Goal: Task Accomplishment & Management: Manage account settings

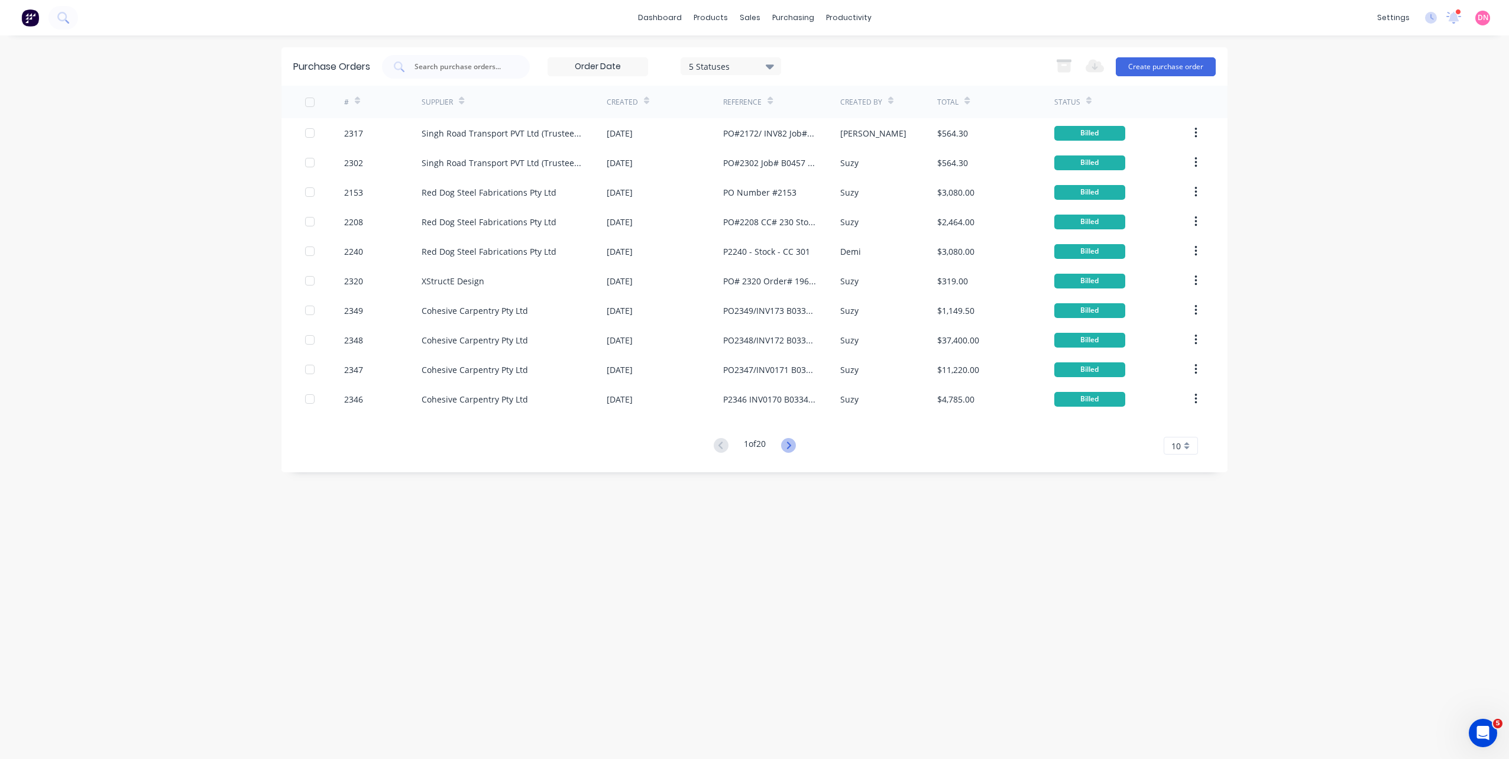
click at [793, 450] on icon at bounding box center [788, 445] width 15 height 15
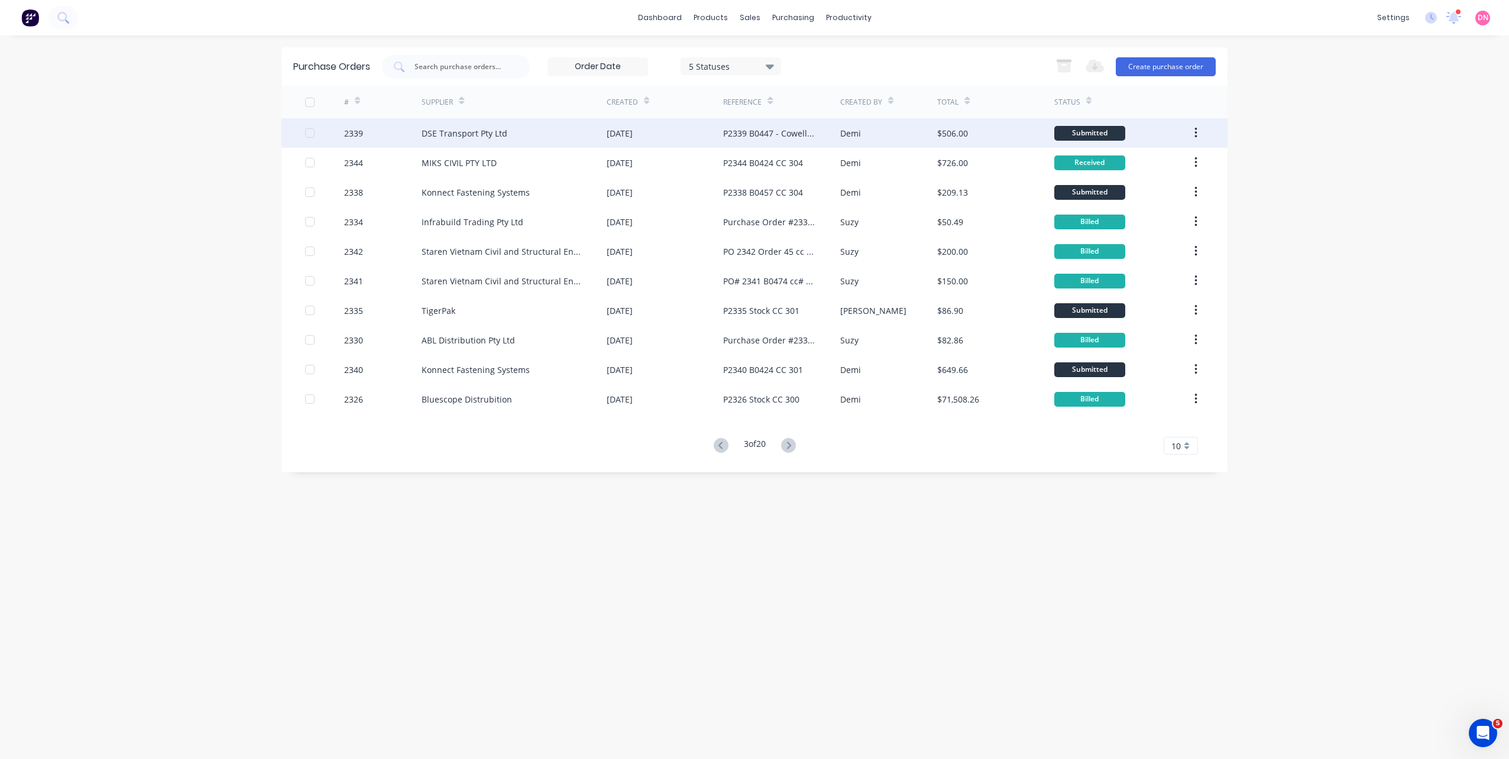
click at [783, 144] on div "P2339 B0447 - Cowell CC 304" at bounding box center [781, 133] width 117 height 30
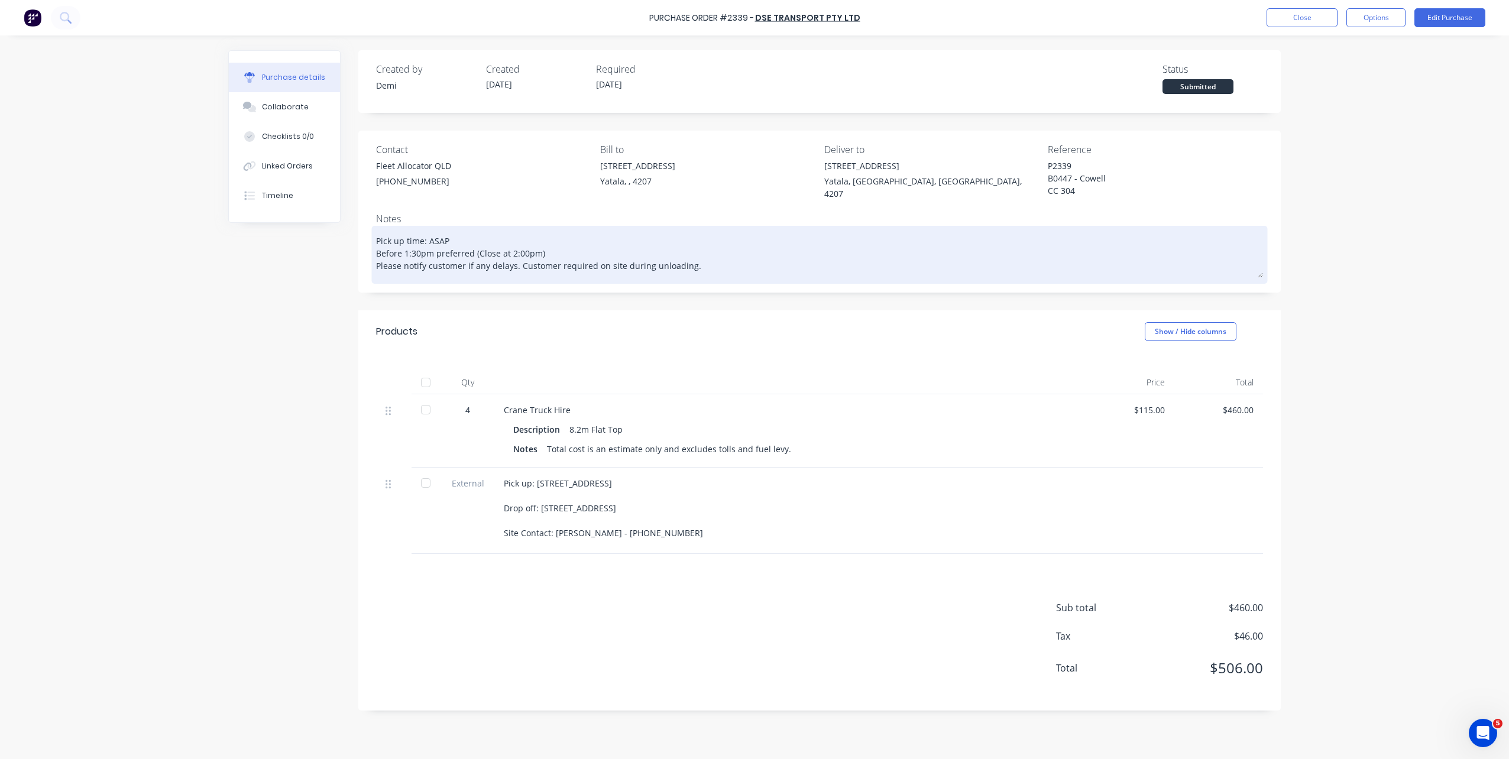
click at [563, 250] on textarea "Pick up time: ASAP Before 1:30pm preferred (Close at 2:00pm) Please notify cust…" at bounding box center [819, 253] width 887 height 49
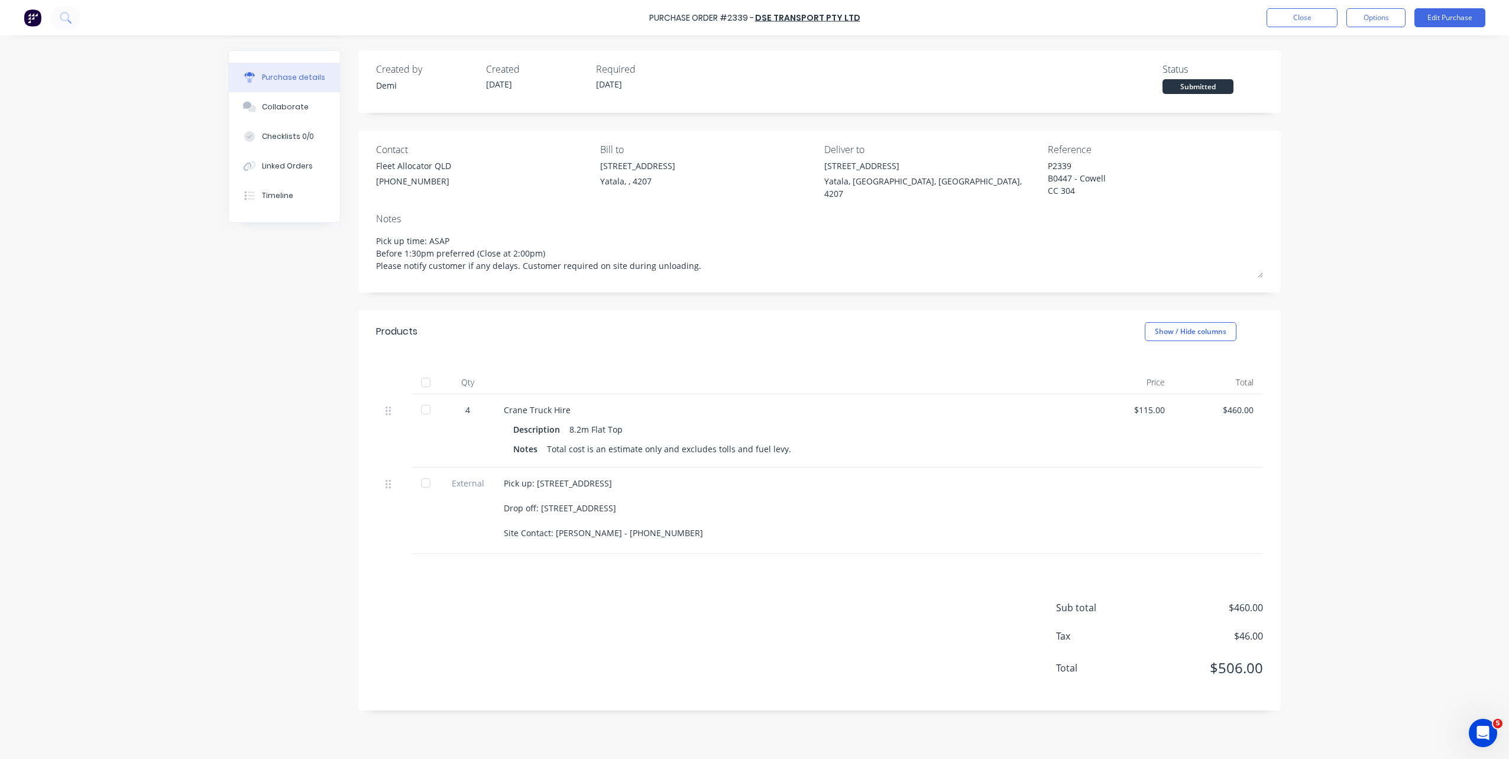
drag, startPoint x: 566, startPoint y: 248, endPoint x: 371, endPoint y: 248, distance: 195.2
click at [371, 248] on div "Contact Fleet Allocator QLD (07) 3274 1833 Bill to 33 Computer Road Yatala, , 4…" at bounding box center [819, 212] width 923 height 162
type textarea "x"
type textarea "Pick up time: ASAP Please notify customer if any delays. Customer required on s…"
type textarea "x"
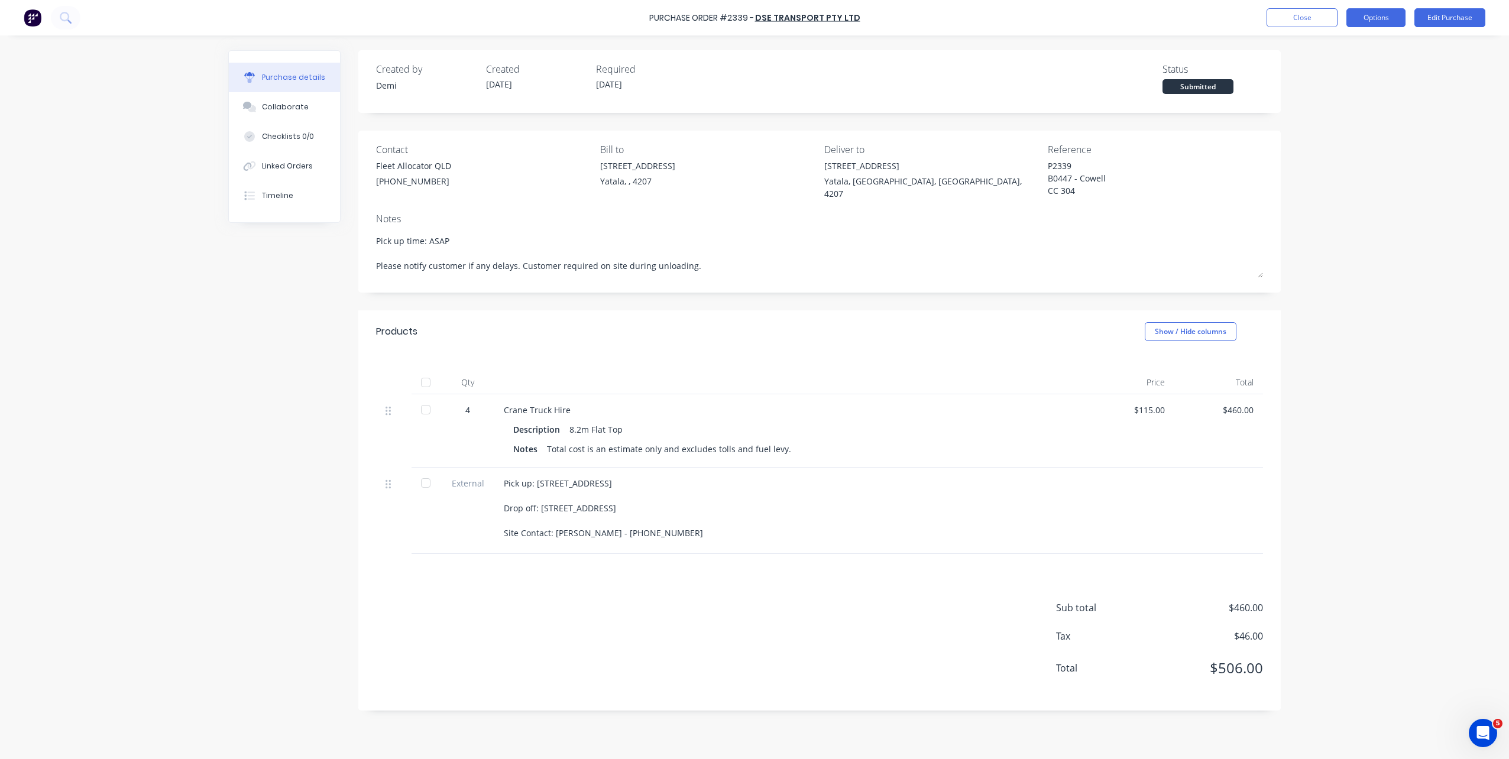
type textarea "Pick up time: ASAP Please notify customer if any delays. Customer required on s…"
click at [1369, 13] on button "Options" at bounding box center [1376, 17] width 59 height 19
click at [1359, 46] on div "Print / Email" at bounding box center [1349, 48] width 91 height 17
click at [1356, 89] on div "Without pricing" at bounding box center [1349, 95] width 91 height 17
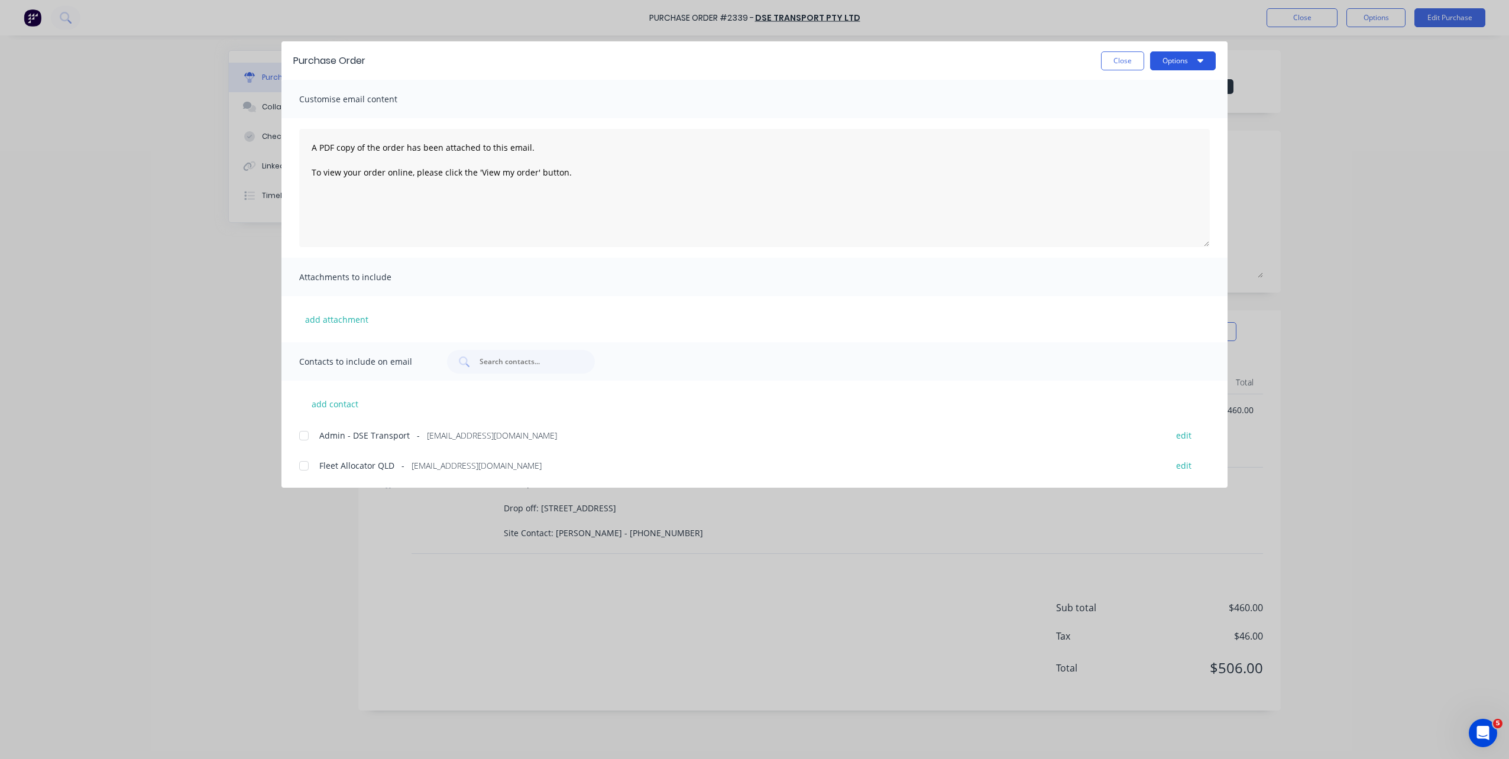
click at [1176, 62] on button "Options" at bounding box center [1183, 60] width 66 height 19
click at [1171, 88] on div "Preview" at bounding box center [1159, 90] width 91 height 17
click at [1132, 59] on button "Close" at bounding box center [1122, 60] width 43 height 19
type textarea "x"
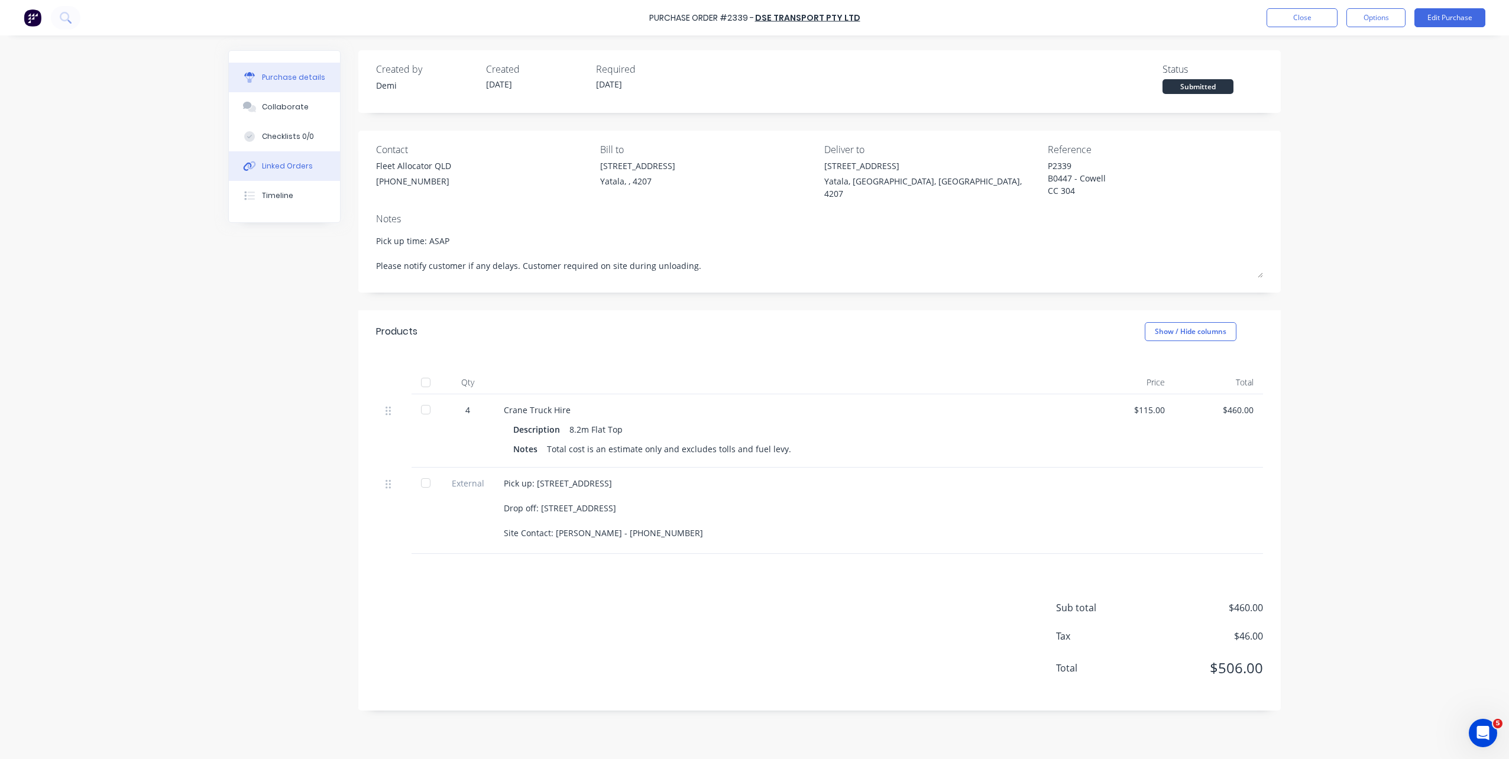
click at [271, 165] on div "Linked Orders" at bounding box center [287, 166] width 51 height 11
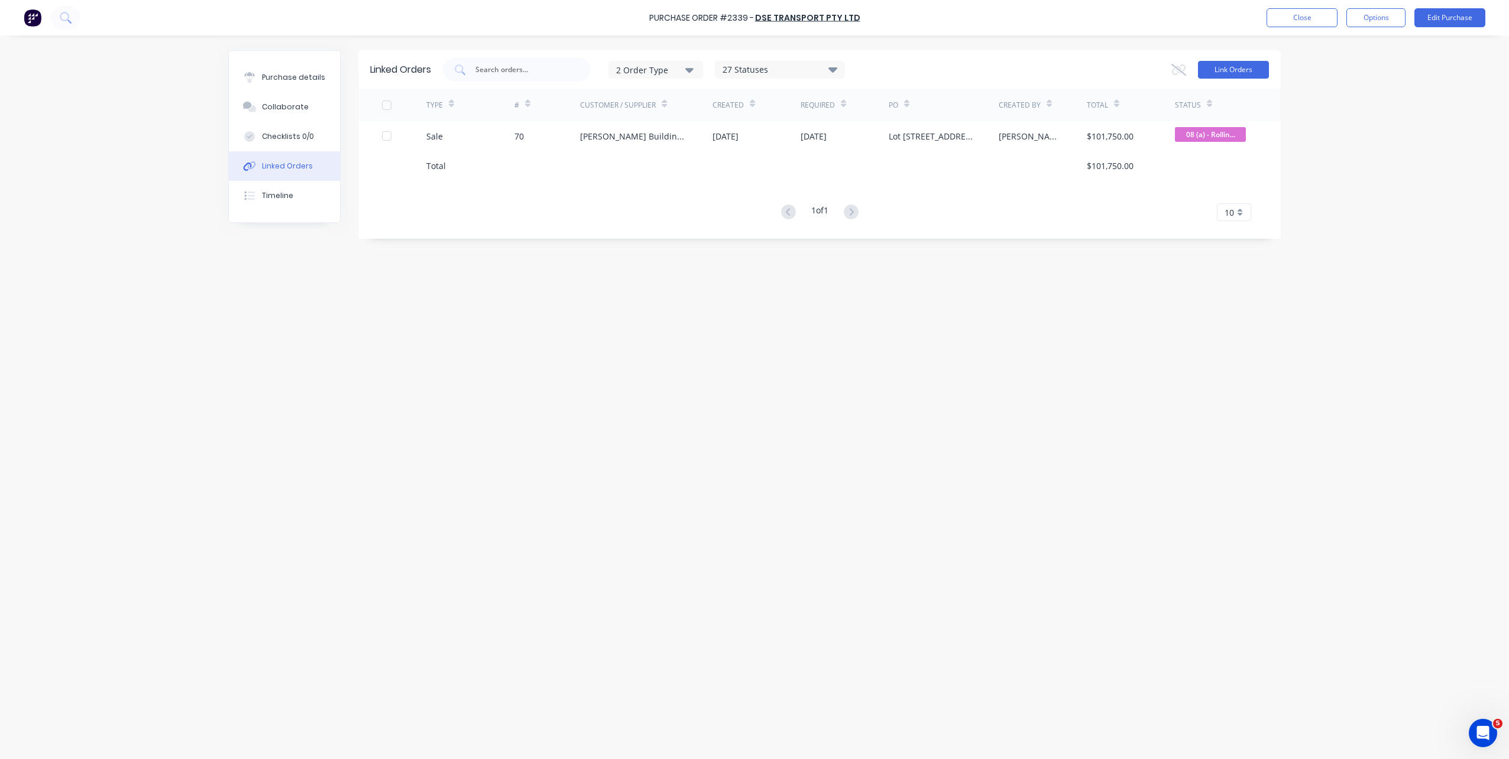
click at [1205, 71] on button "Link Orders" at bounding box center [1233, 70] width 71 height 18
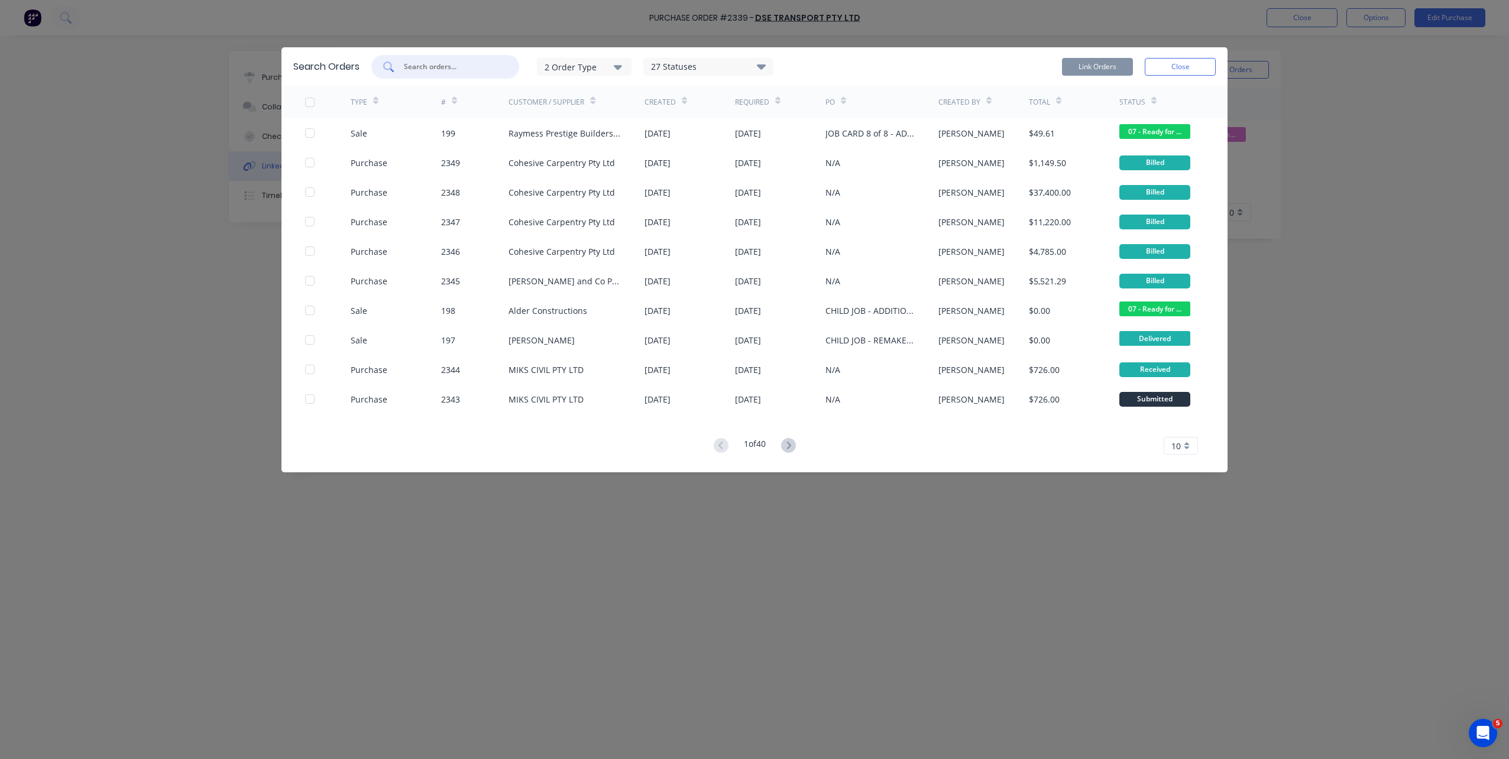
click at [405, 70] on input "text" at bounding box center [452, 67] width 98 height 12
type input "cowell"
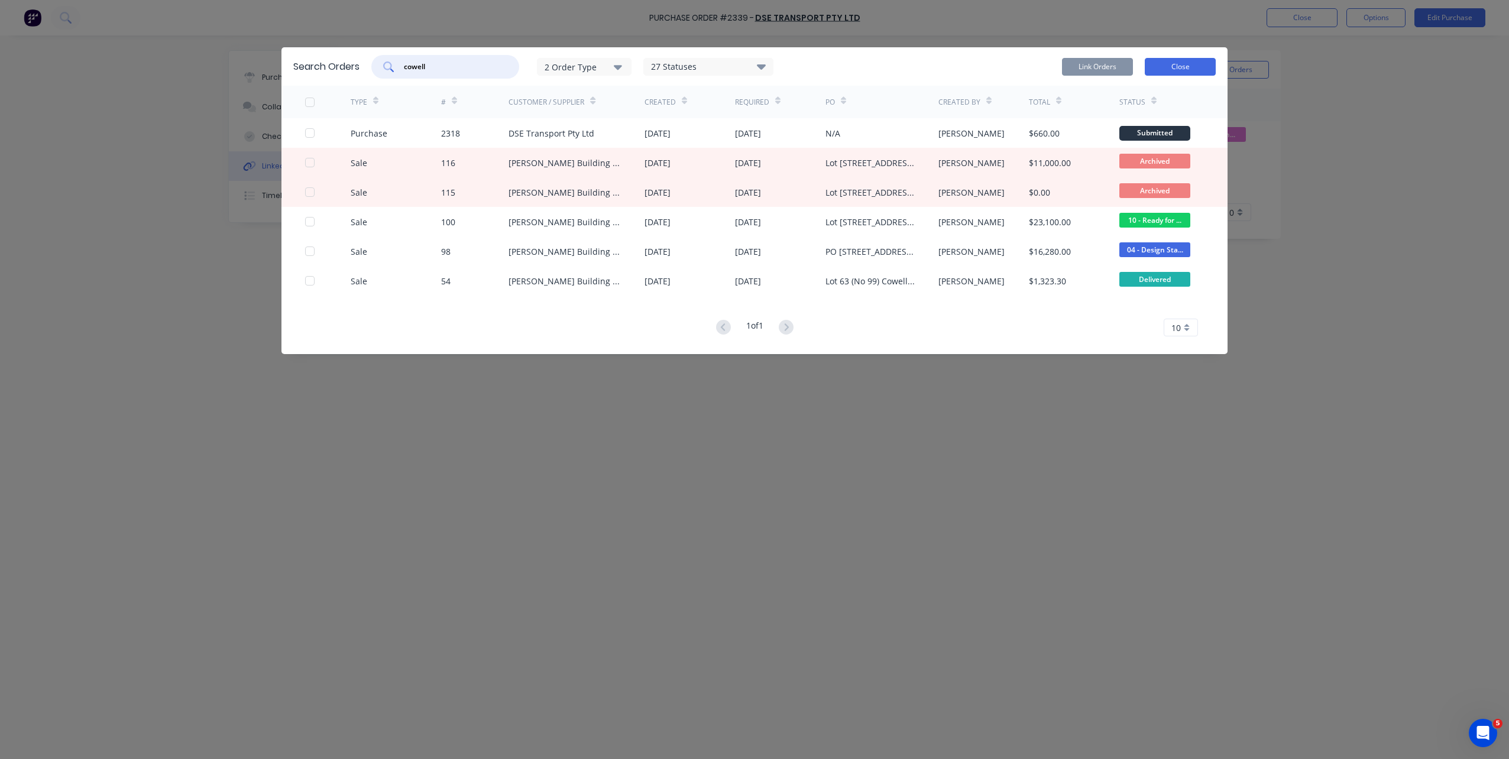
click at [1166, 66] on button "Close" at bounding box center [1180, 67] width 71 height 18
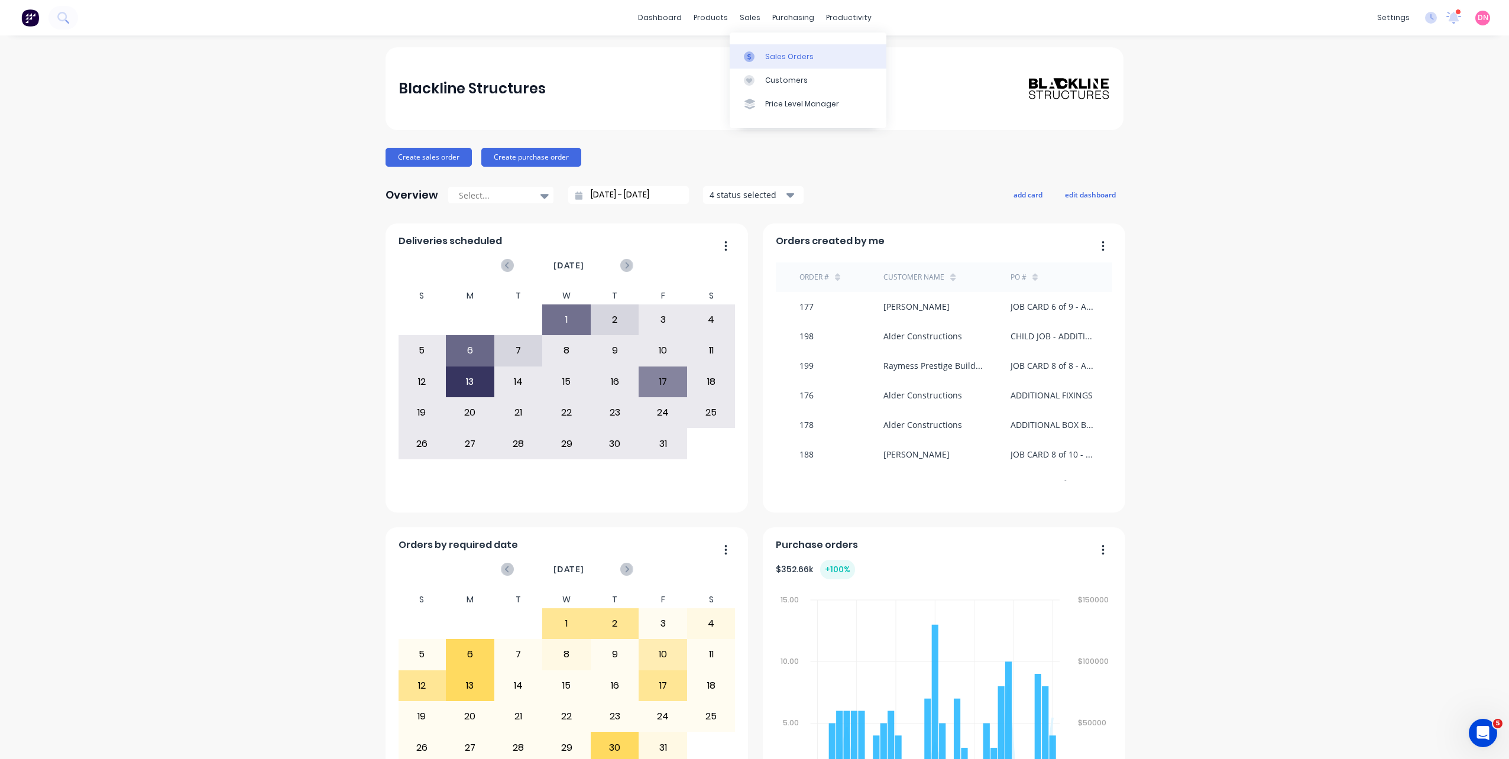
click at [754, 59] on icon at bounding box center [749, 56] width 11 height 11
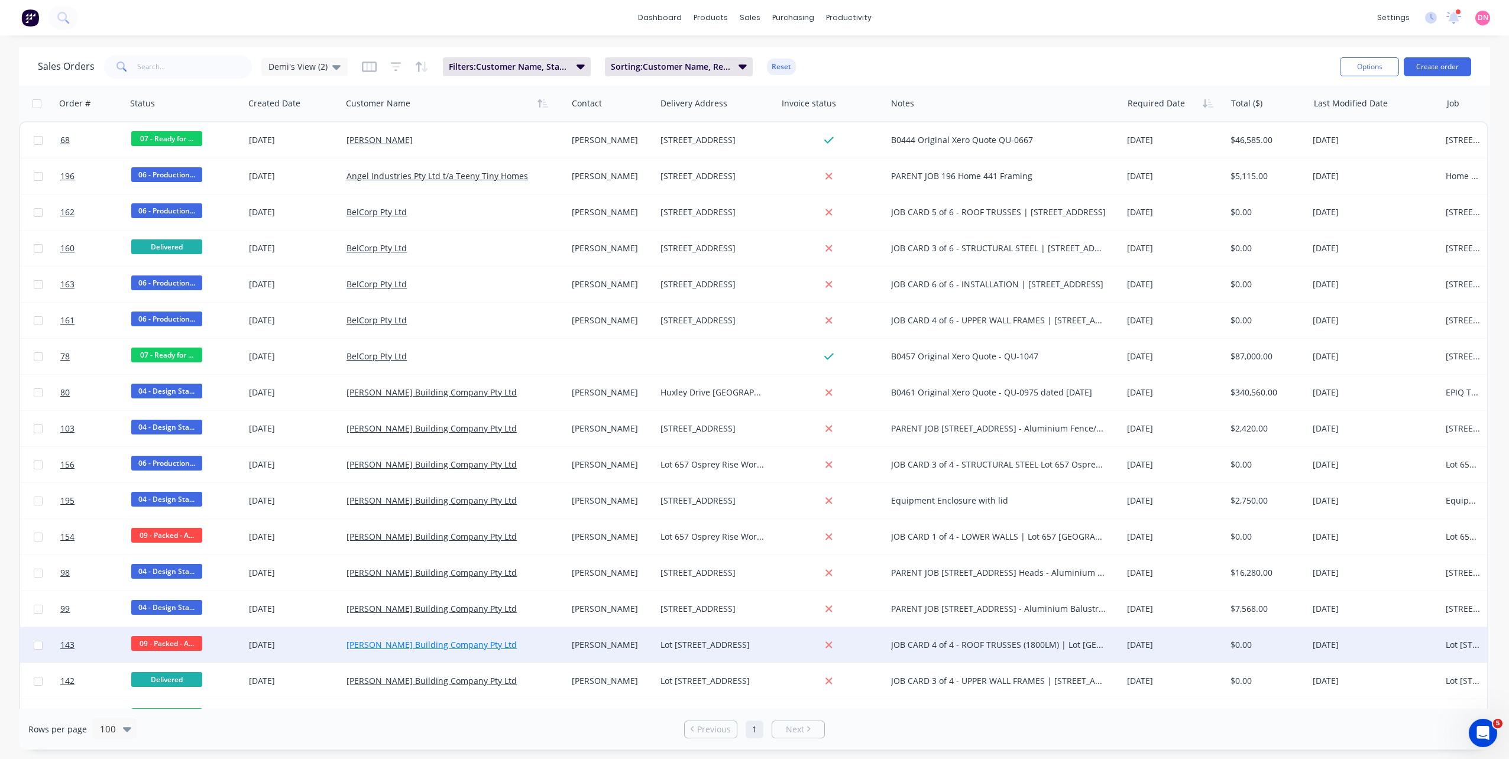
click at [478, 647] on link "[PERSON_NAME] Building Company Pty Ltd" at bounding box center [432, 644] width 170 height 11
click at [888, 655] on div "JOB CARD 4 of 4 - ROOF TRUSSES (1800LM) | Lot 1002 Cowell DriveBurleigh Heads, …" at bounding box center [1005, 645] width 236 height 35
click at [86, 644] on link "143" at bounding box center [95, 645] width 71 height 35
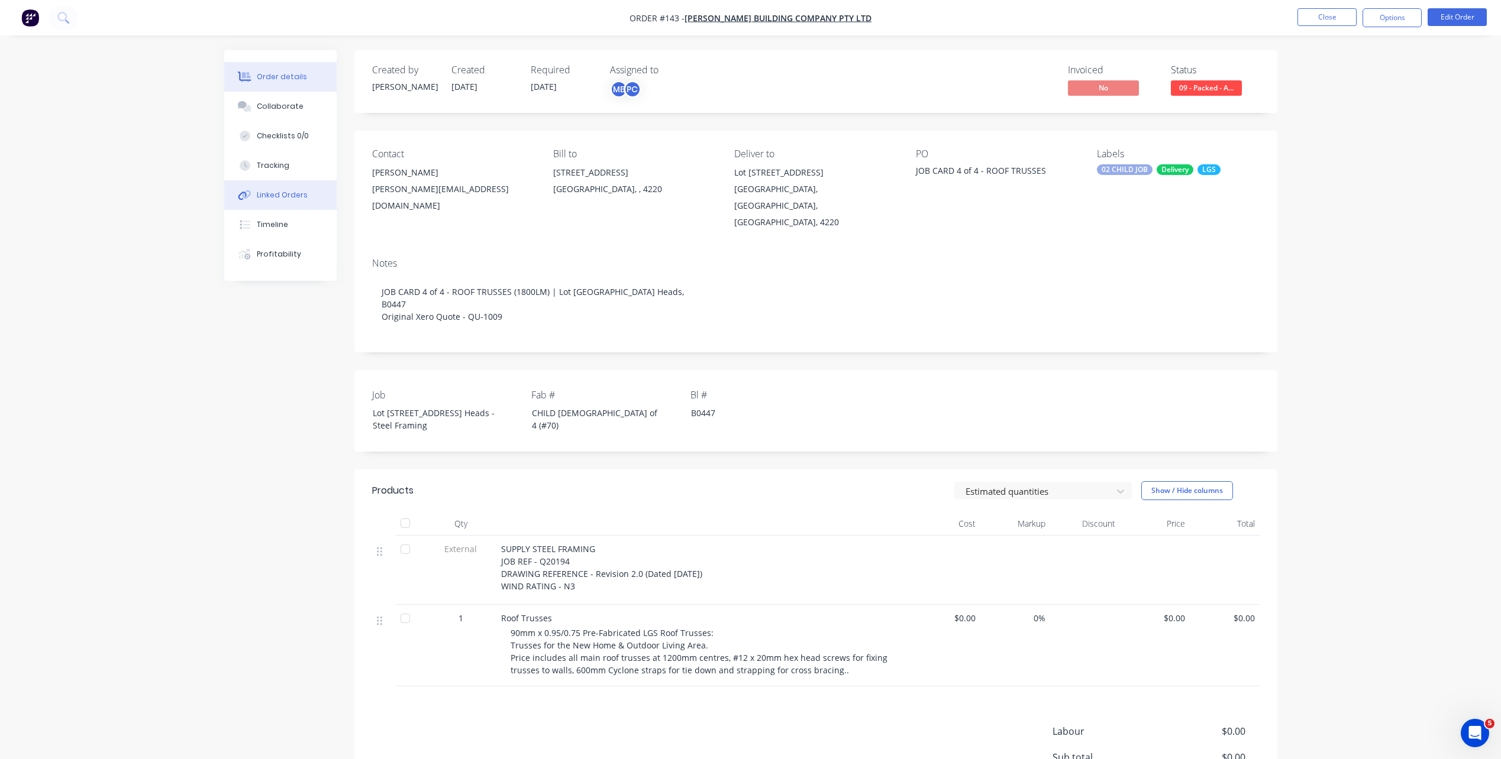
click at [277, 202] on button "Linked Orders" at bounding box center [280, 195] width 112 height 30
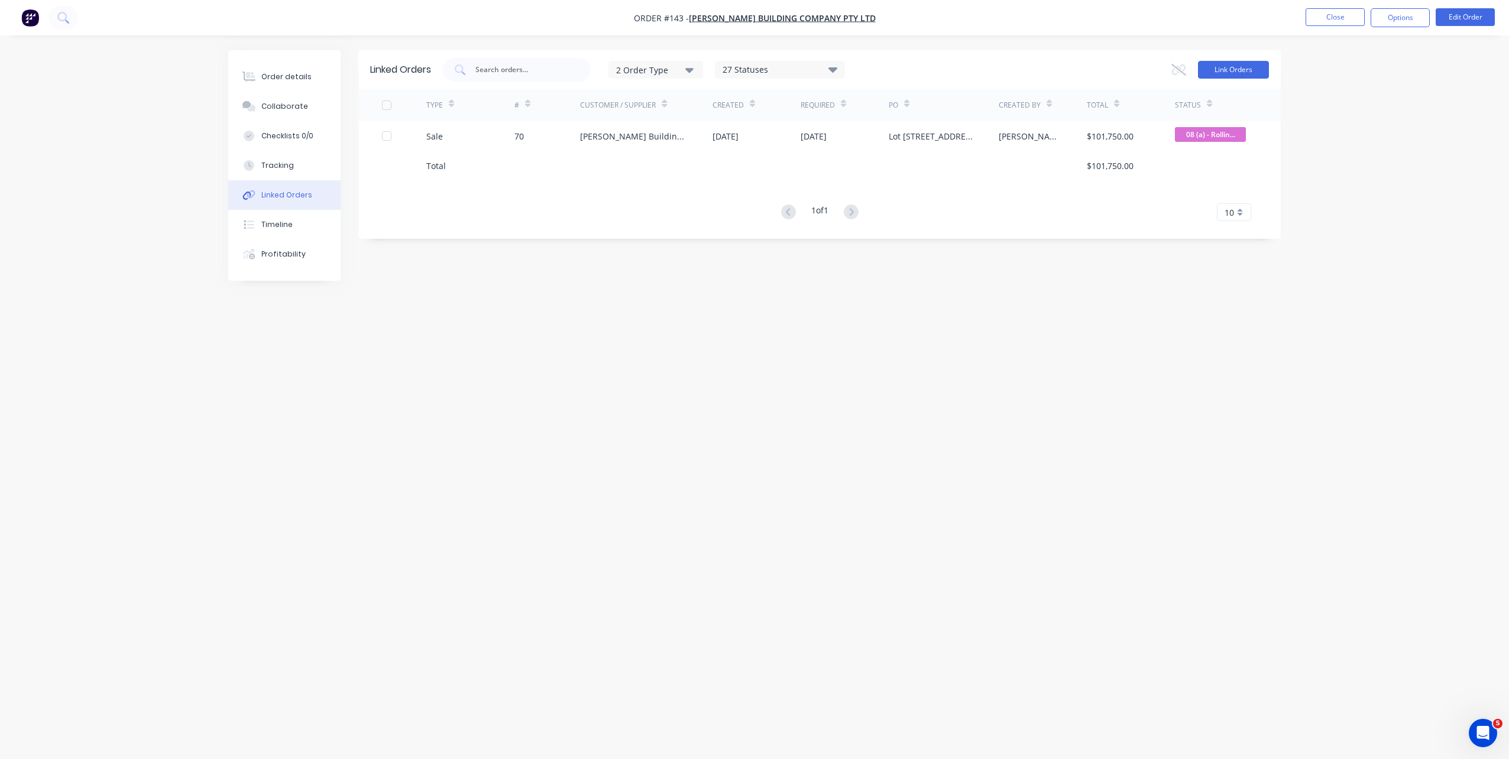
click at [1233, 77] on button "Link Orders" at bounding box center [1233, 70] width 71 height 18
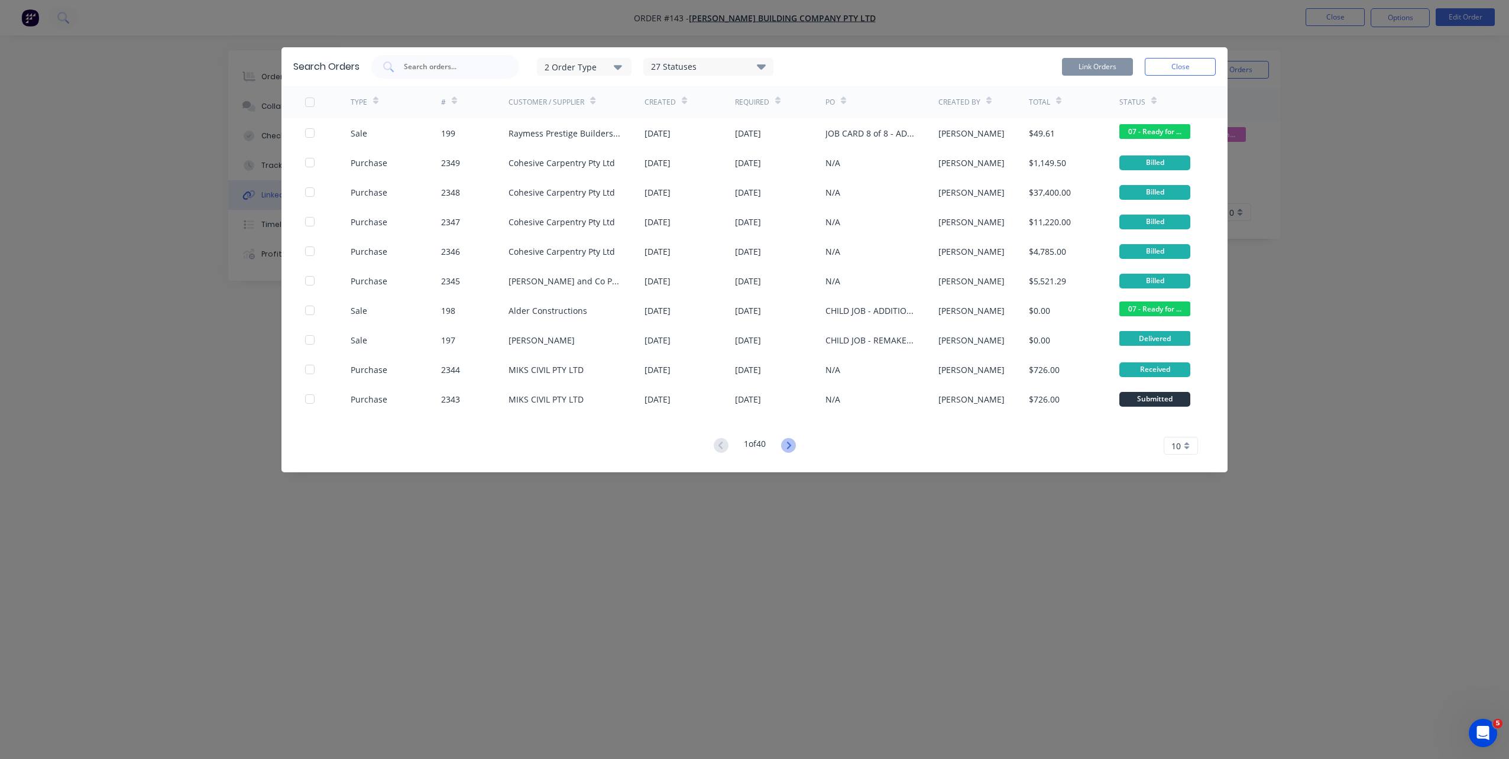
click at [787, 446] on icon at bounding box center [788, 445] width 15 height 15
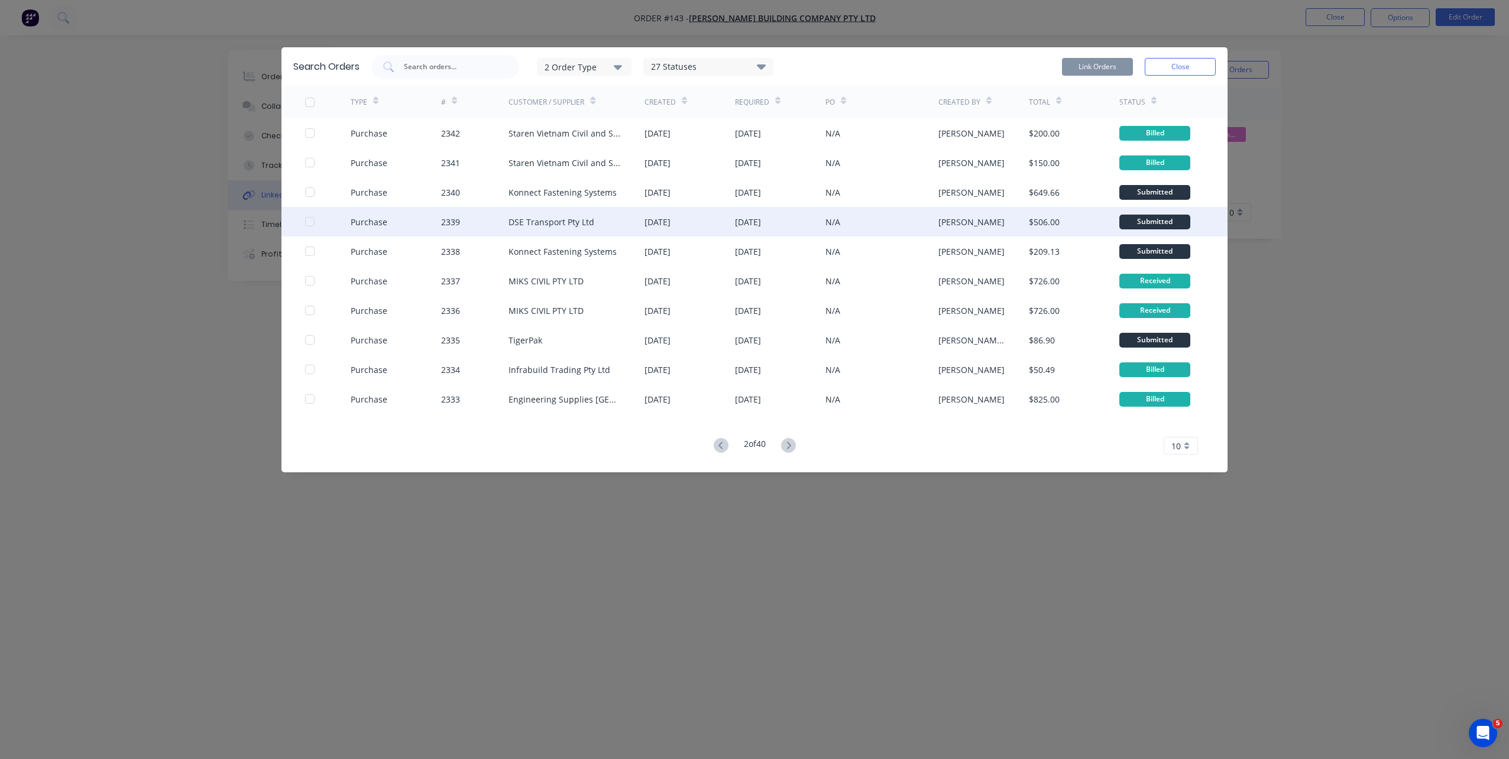
click at [648, 220] on div "30 Sep 2025" at bounding box center [658, 222] width 26 height 12
click at [313, 222] on div at bounding box center [310, 222] width 24 height 24
click at [1085, 70] on button "Link Orders" at bounding box center [1097, 67] width 71 height 18
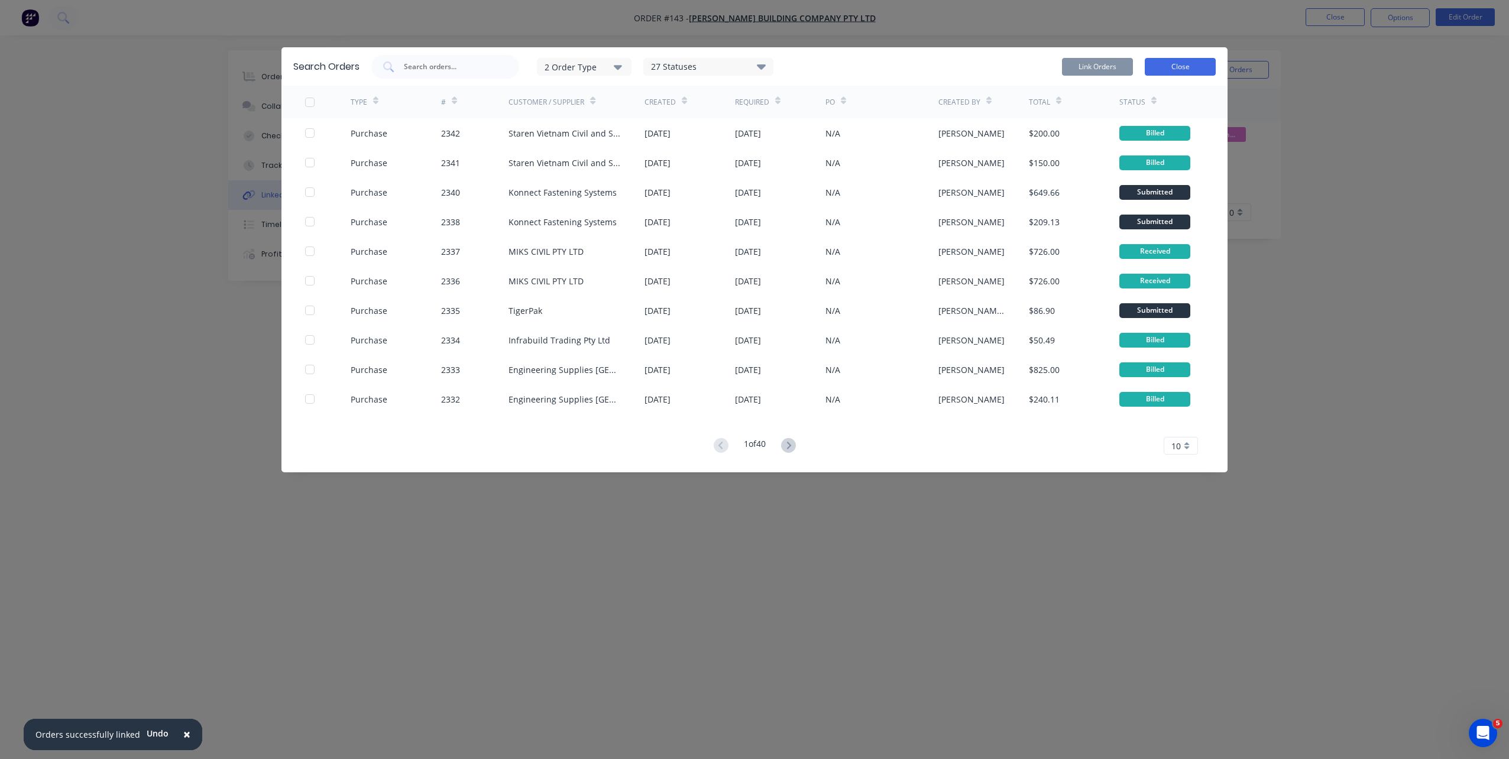
click at [1149, 66] on button "Close" at bounding box center [1180, 67] width 71 height 18
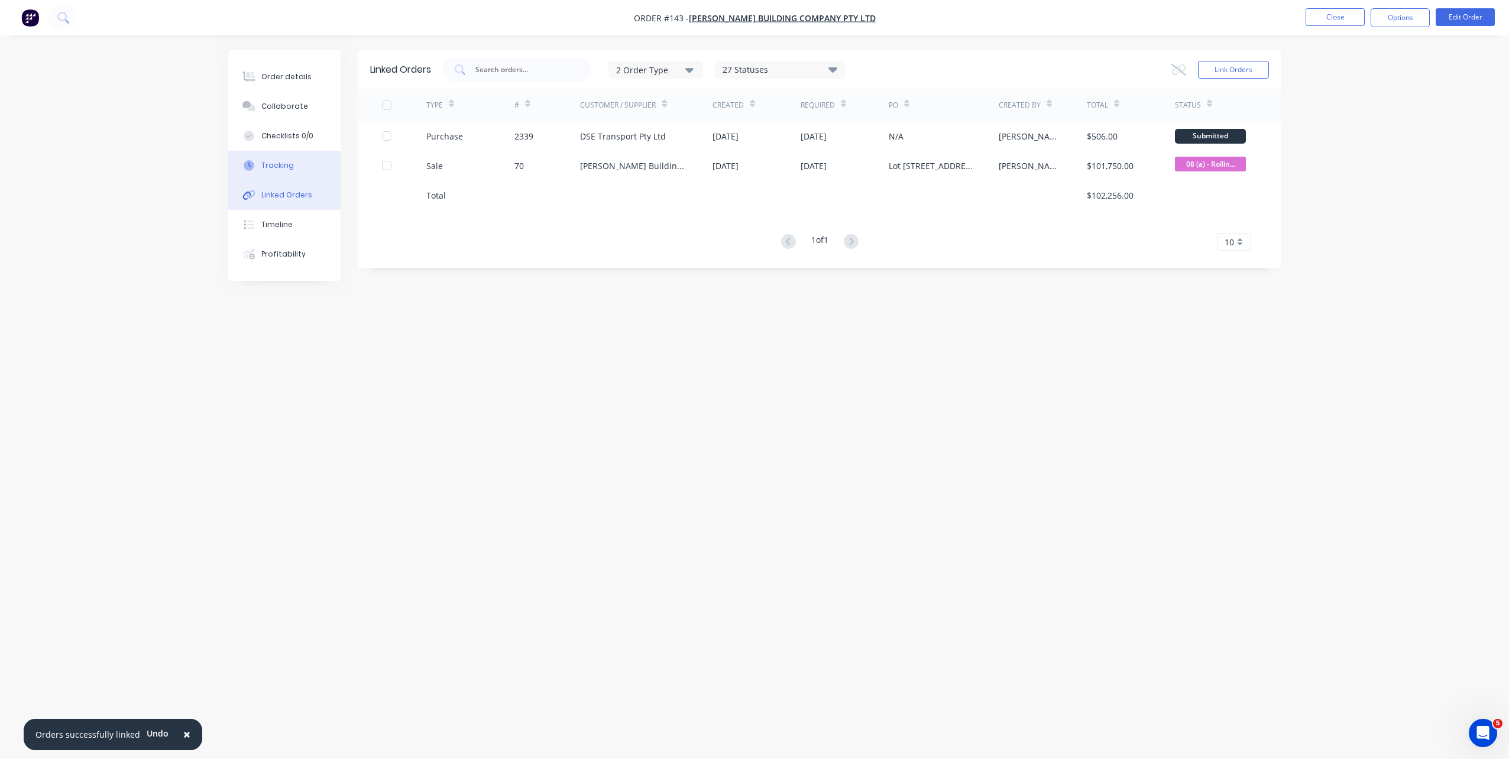
click at [286, 167] on div "Tracking" at bounding box center [277, 165] width 33 height 11
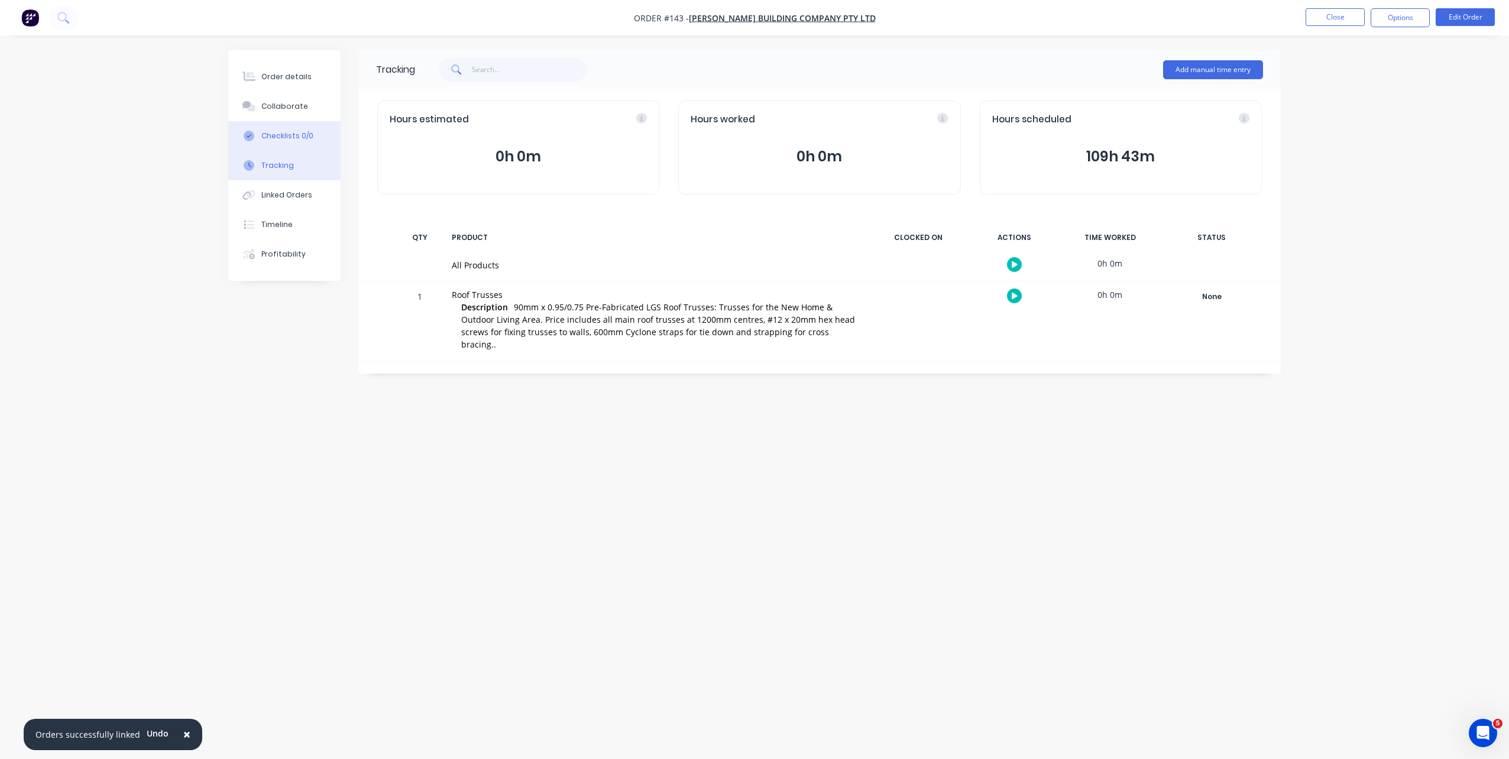
click at [292, 140] on div "Checklists 0/0" at bounding box center [287, 136] width 52 height 11
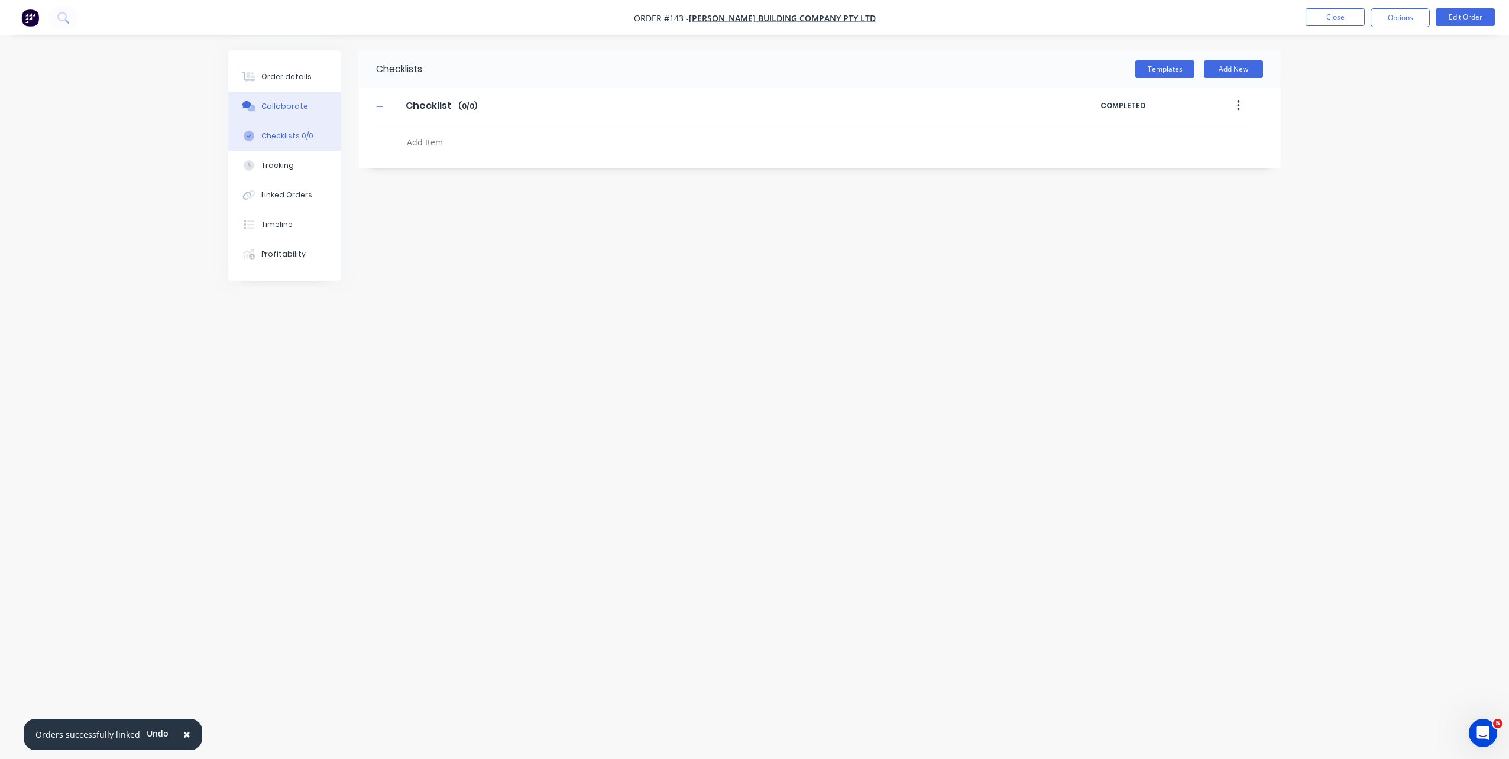
click at [296, 114] on button "Collaborate" at bounding box center [284, 107] width 112 height 30
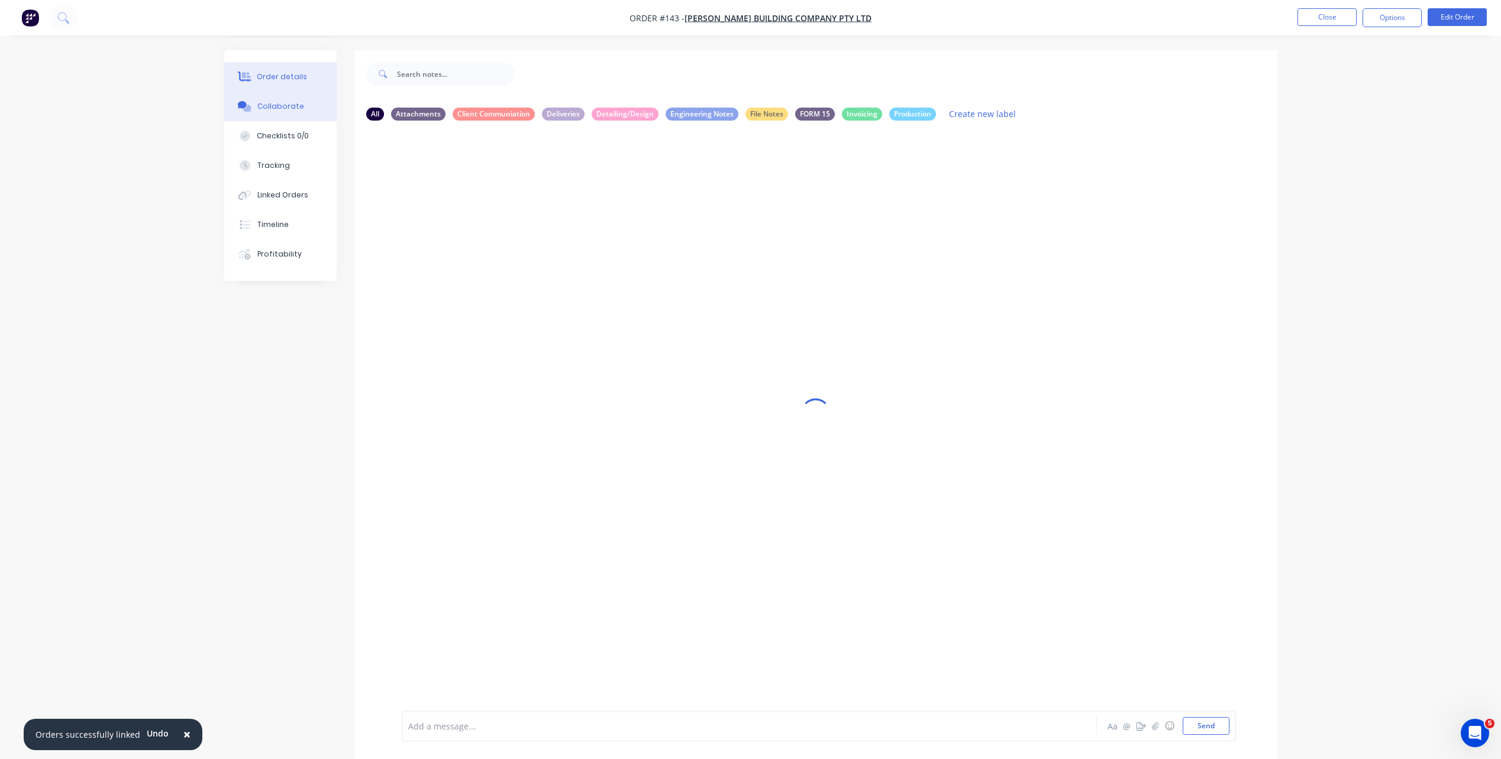
click at [303, 88] on button "Order details" at bounding box center [280, 77] width 112 height 30
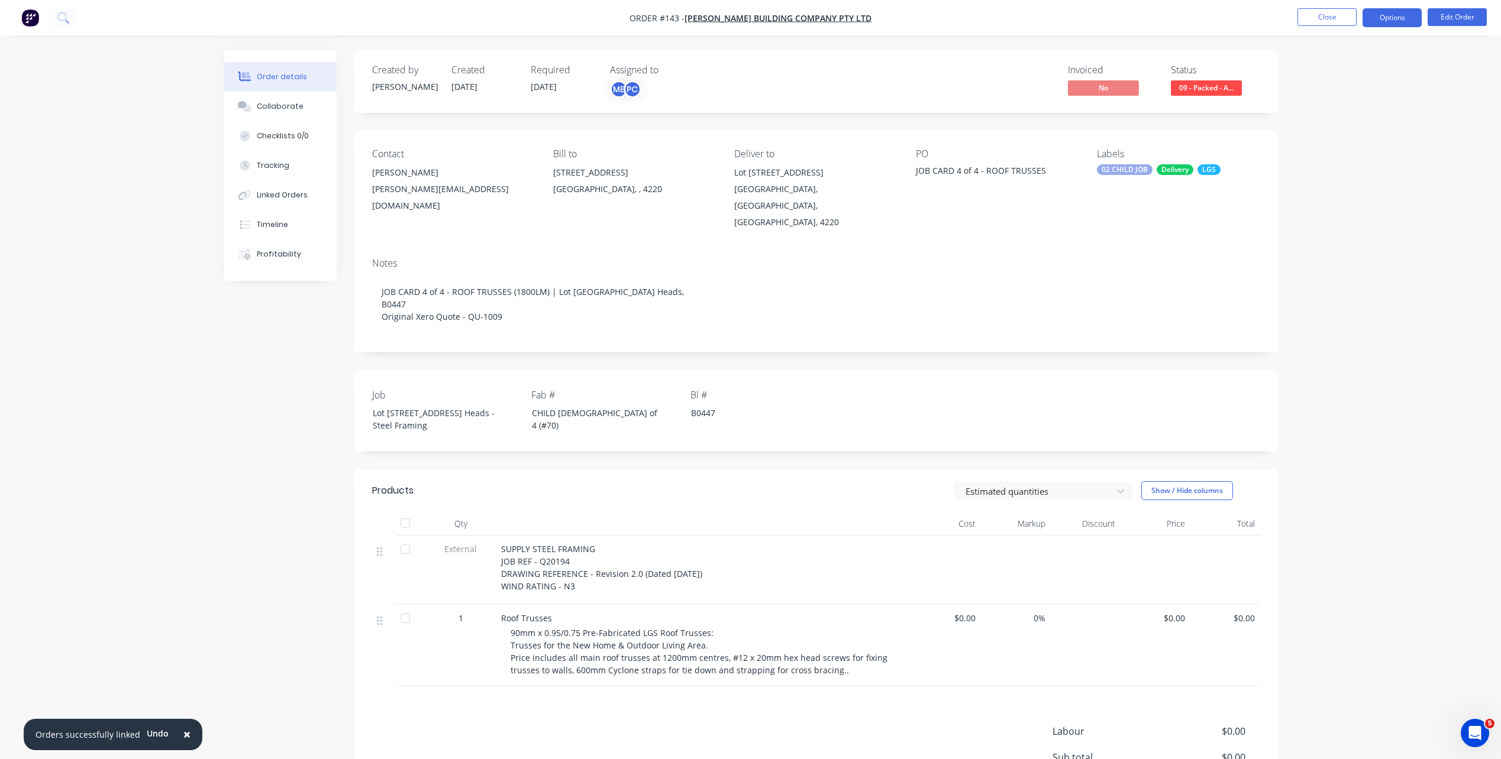
click at [1411, 17] on button "Options" at bounding box center [1391, 17] width 59 height 19
click at [1487, 377] on div "Order details Collaborate Checklists 0/0 Tracking Linked Orders Timeline Profit…" at bounding box center [750, 448] width 1501 height 897
click at [1466, 11] on button "Edit Order" at bounding box center [1456, 17] width 59 height 18
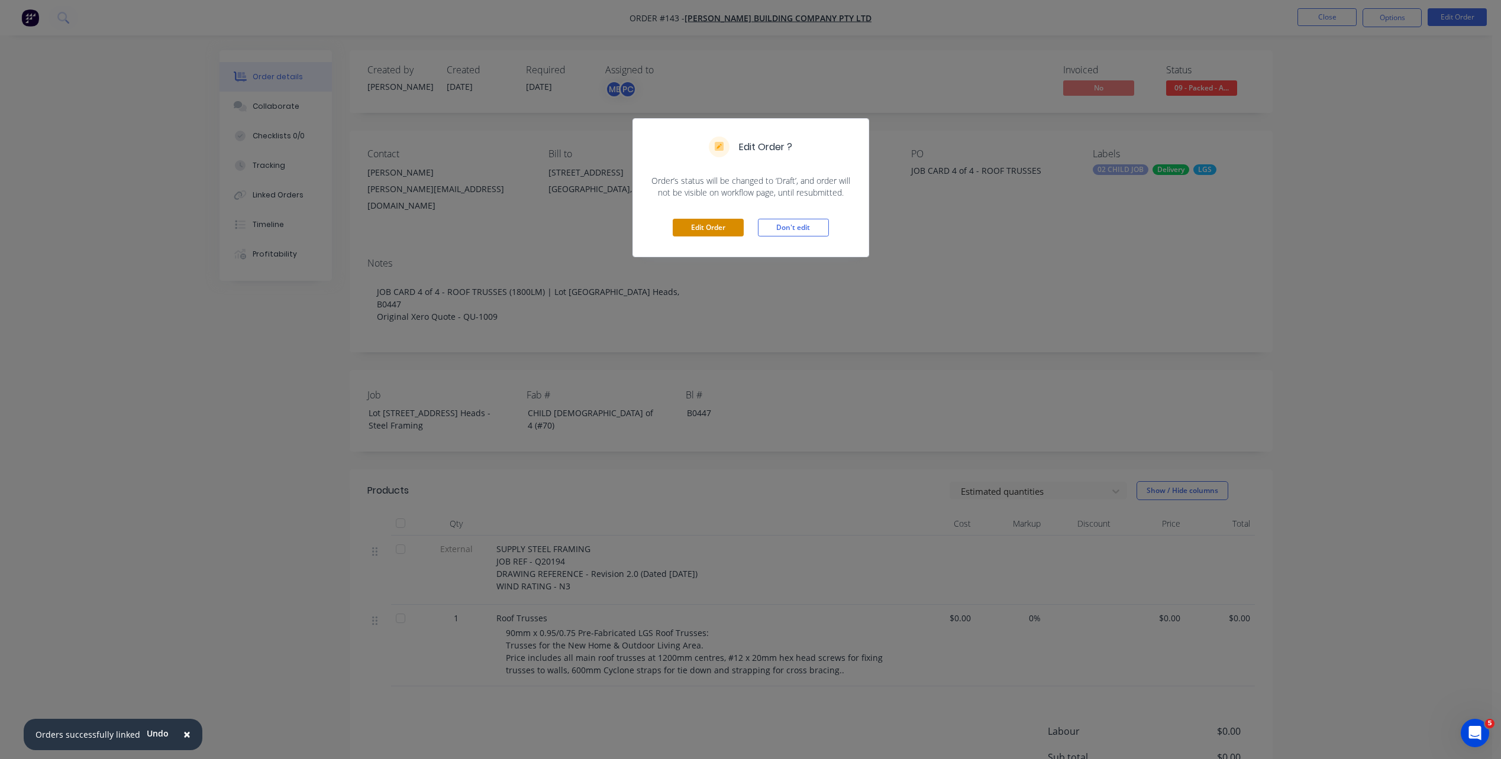
click at [727, 234] on button "Edit Order" at bounding box center [708, 228] width 71 height 18
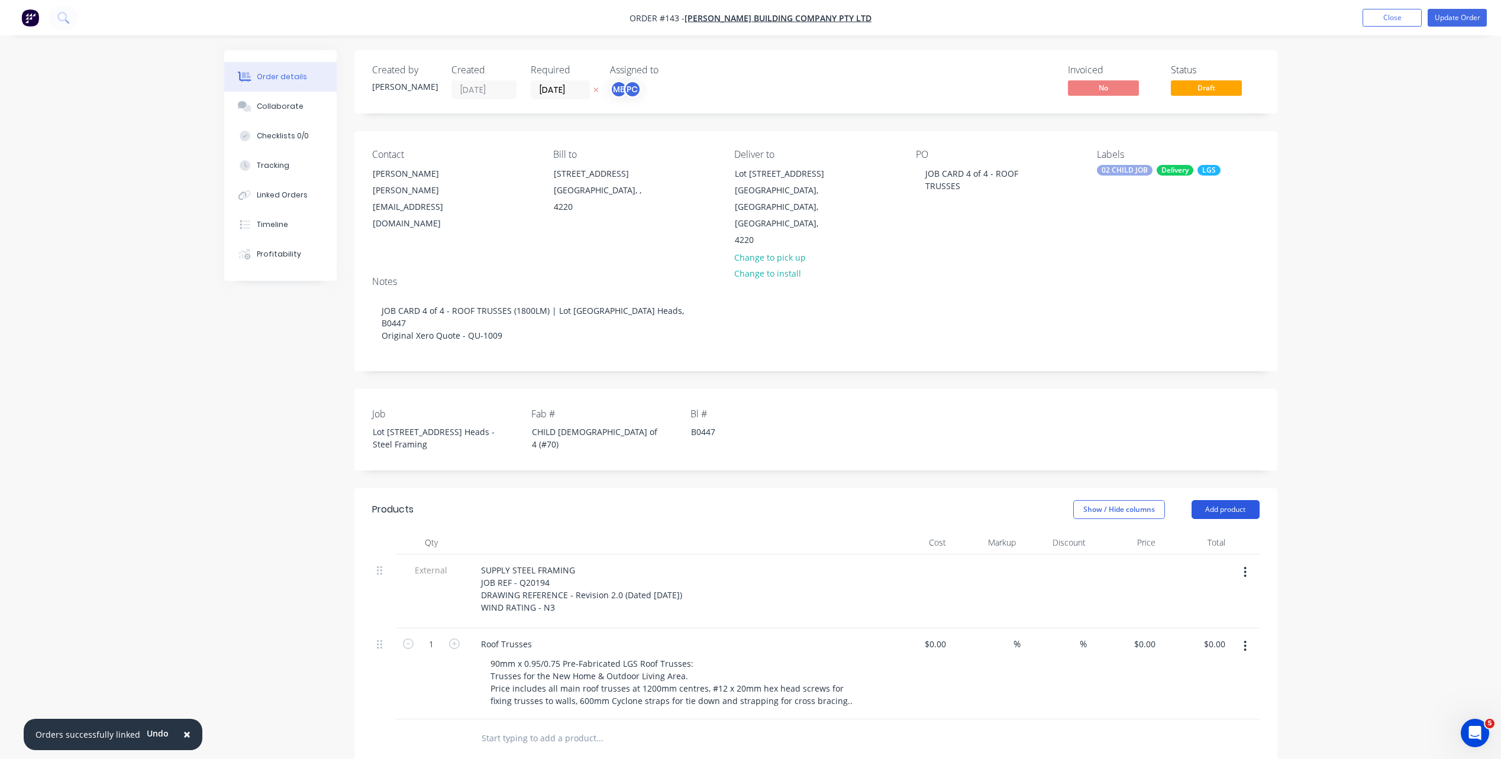
click at [1231, 500] on button "Add product" at bounding box center [1225, 509] width 68 height 19
click at [1212, 555] on div "Basic product" at bounding box center [1203, 563] width 91 height 17
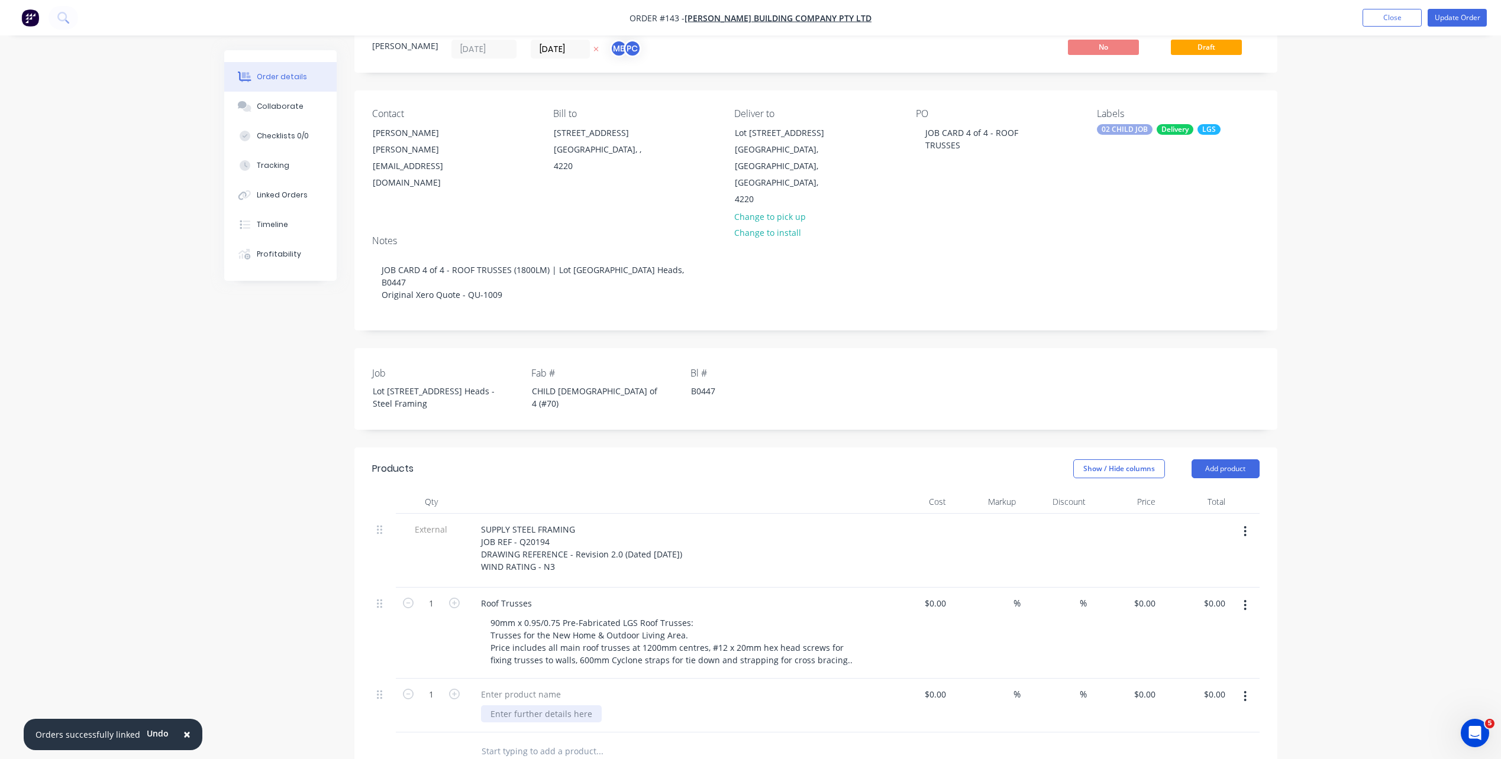
scroll to position [59, 0]
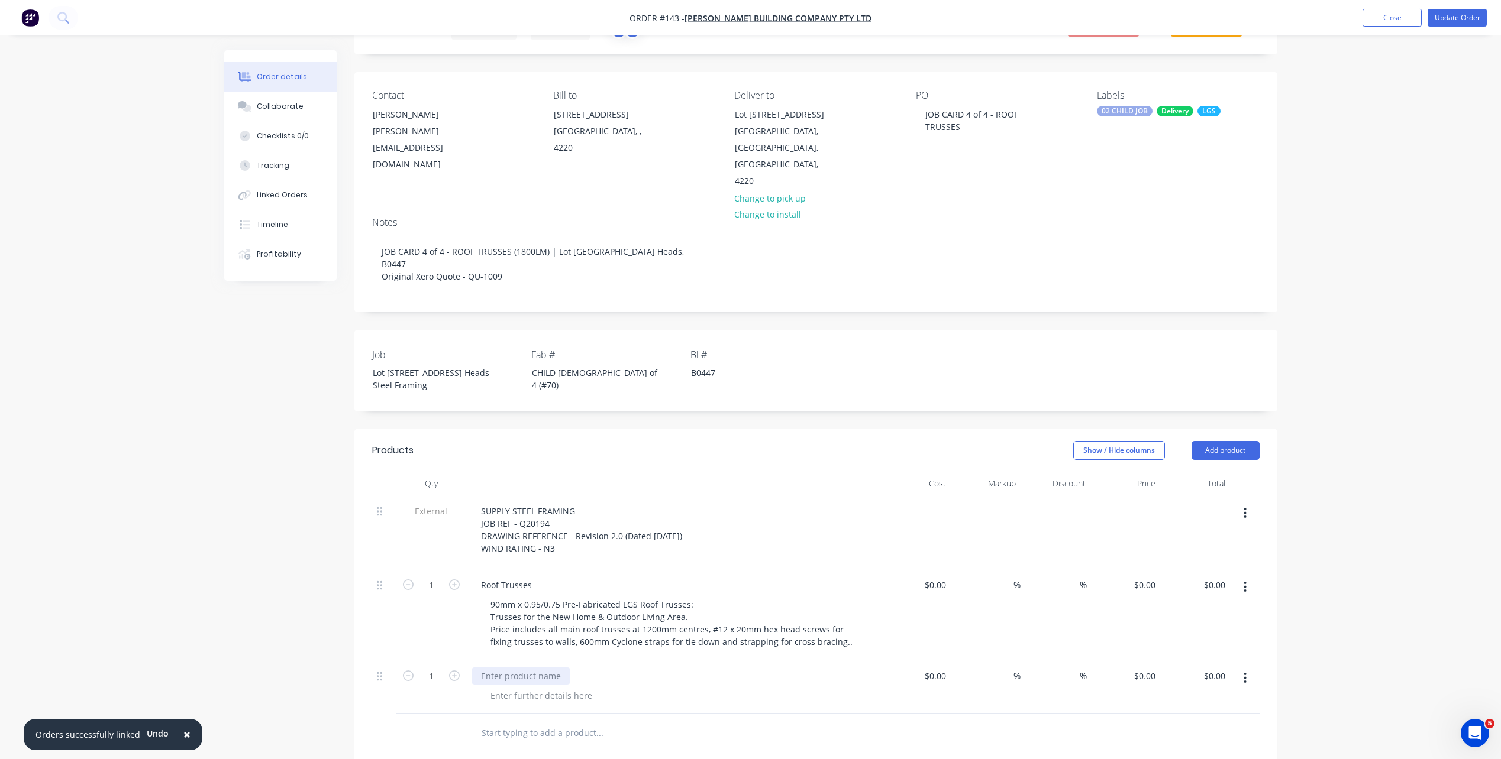
click at [534, 668] on div at bounding box center [520, 676] width 99 height 17
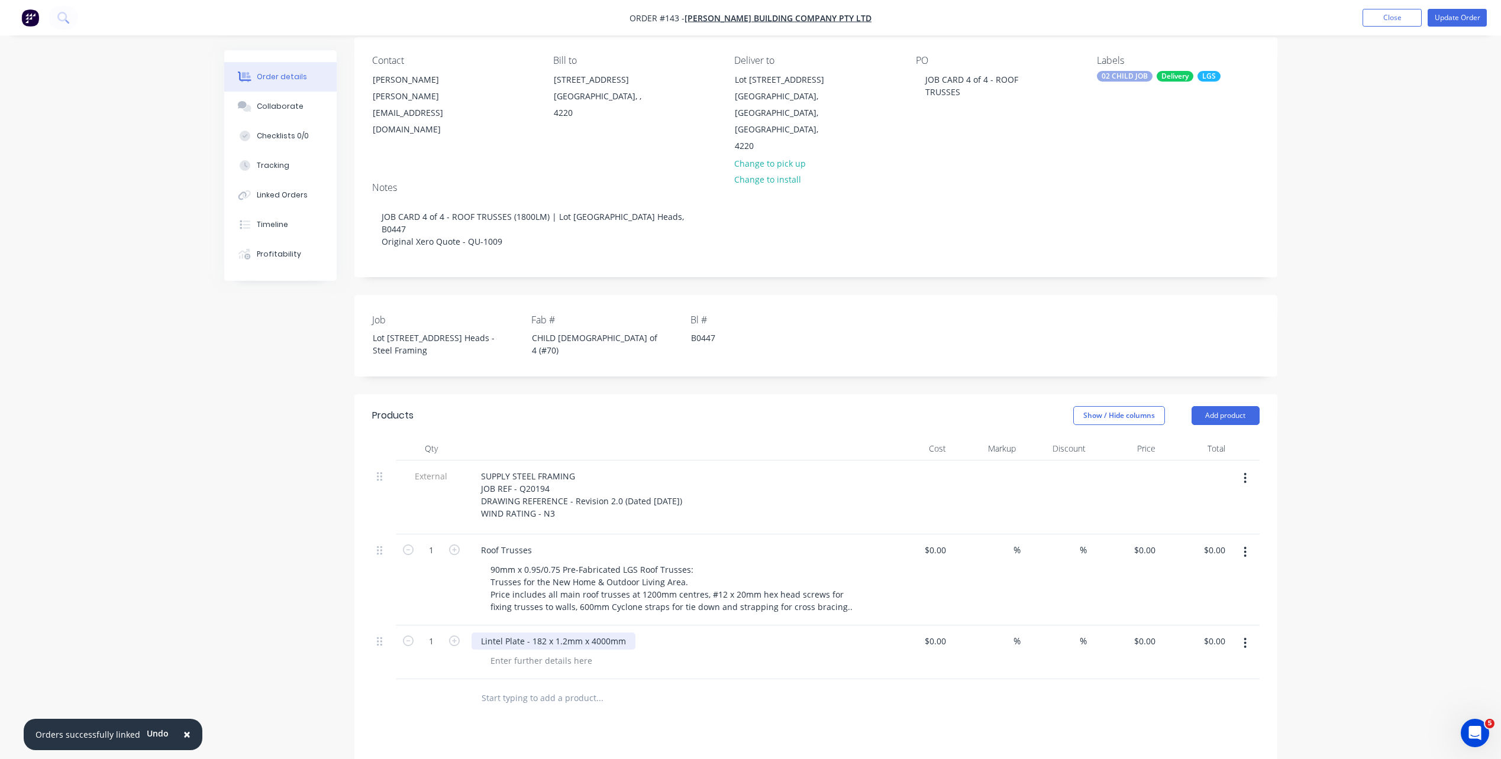
scroll to position [118, 0]
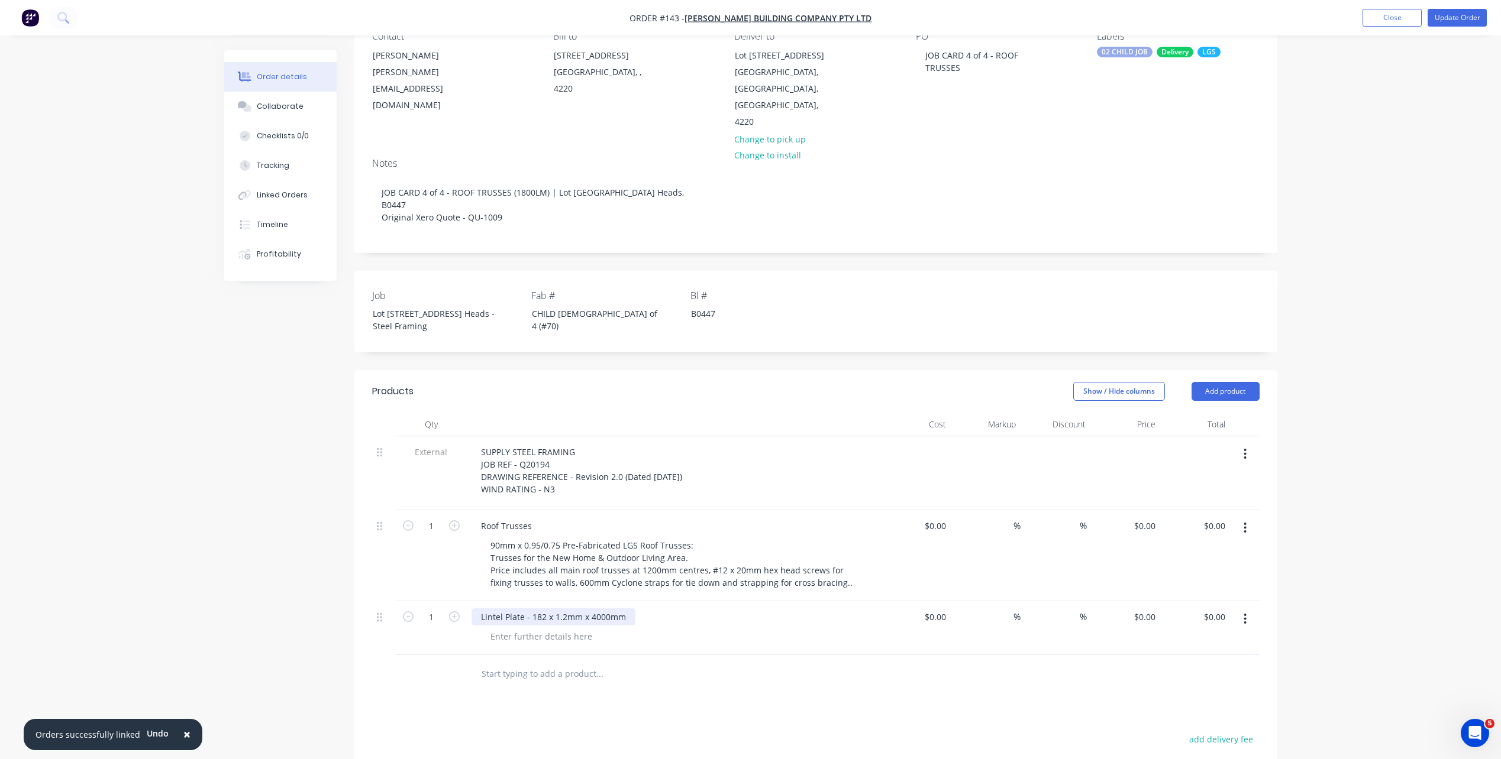
click at [545, 609] on div "Lintel Plate - 182 x 1.2mm x 4000mm" at bounding box center [553, 617] width 164 height 17
click at [457, 612] on icon "button" at bounding box center [454, 617] width 11 height 11
type input "2"
click at [685, 686] on div "Products Show / Hide columns Add product Qty Cost Markup Discount Price Total E…" at bounding box center [815, 673] width 923 height 607
click at [1246, 382] on button "Add product" at bounding box center [1225, 391] width 68 height 19
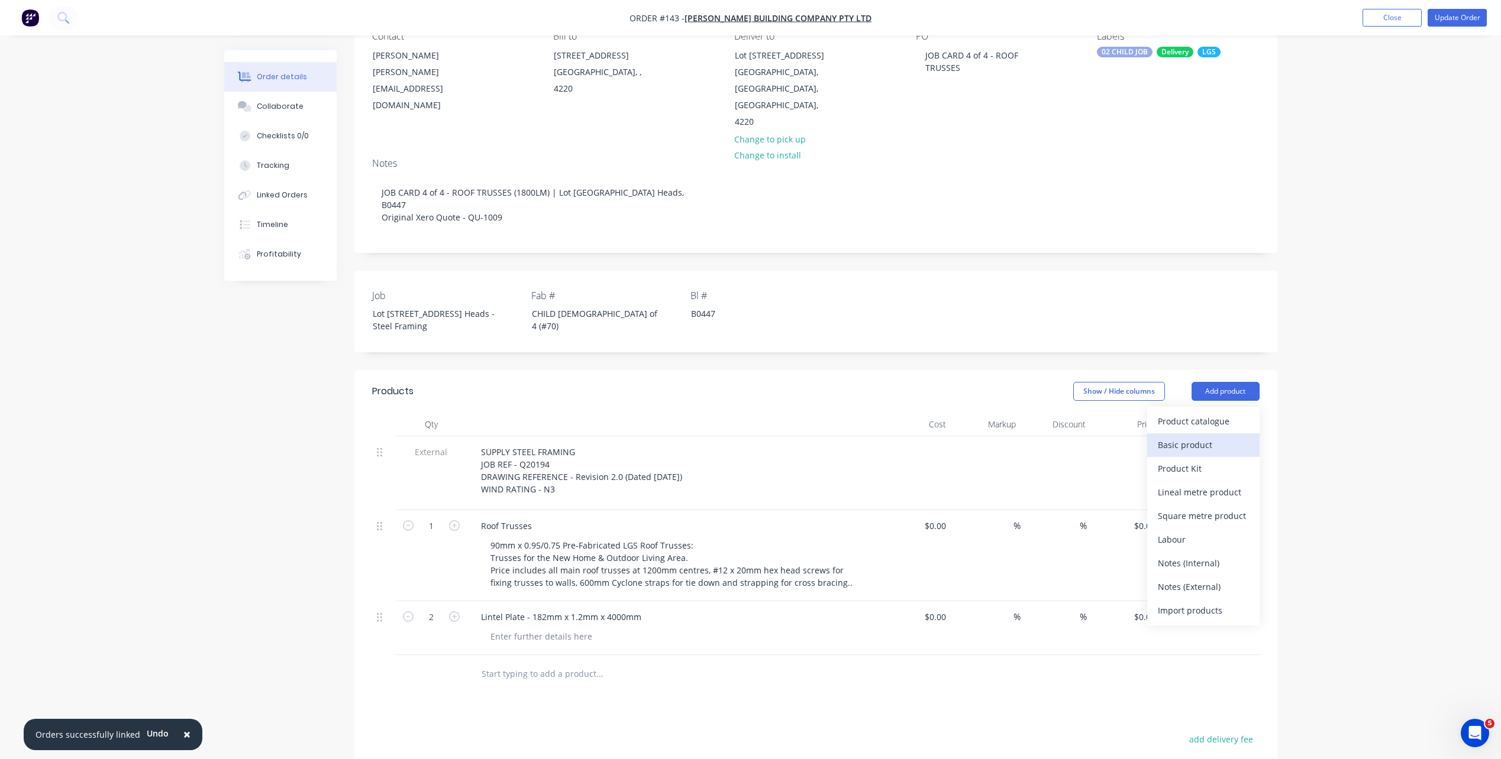
click at [1226, 437] on div "Basic product" at bounding box center [1203, 445] width 91 height 17
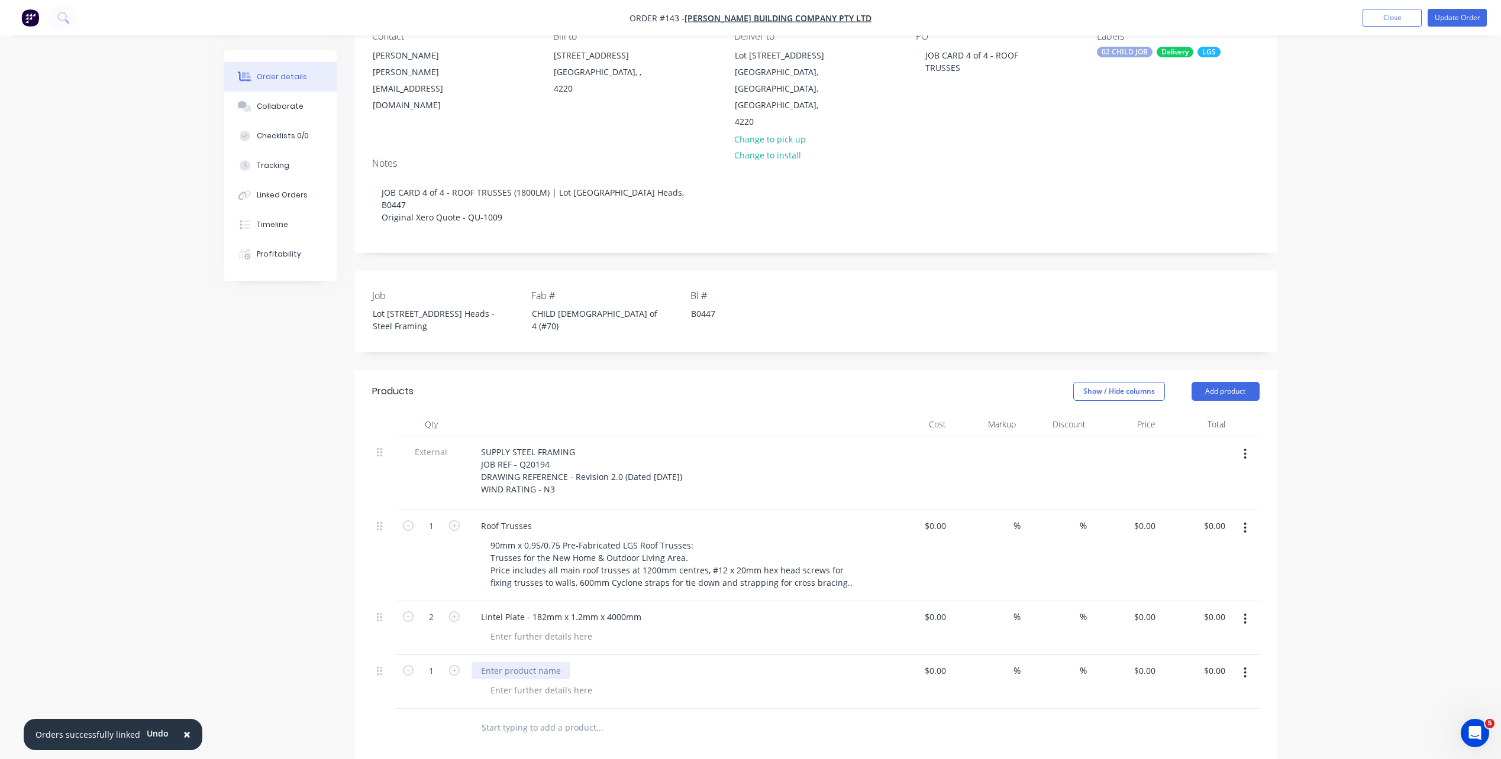
click at [532, 662] on div at bounding box center [520, 670] width 99 height 17
click at [1211, 382] on button "Add product" at bounding box center [1225, 391] width 68 height 19
click at [1205, 413] on div "Product catalogue" at bounding box center [1203, 421] width 91 height 17
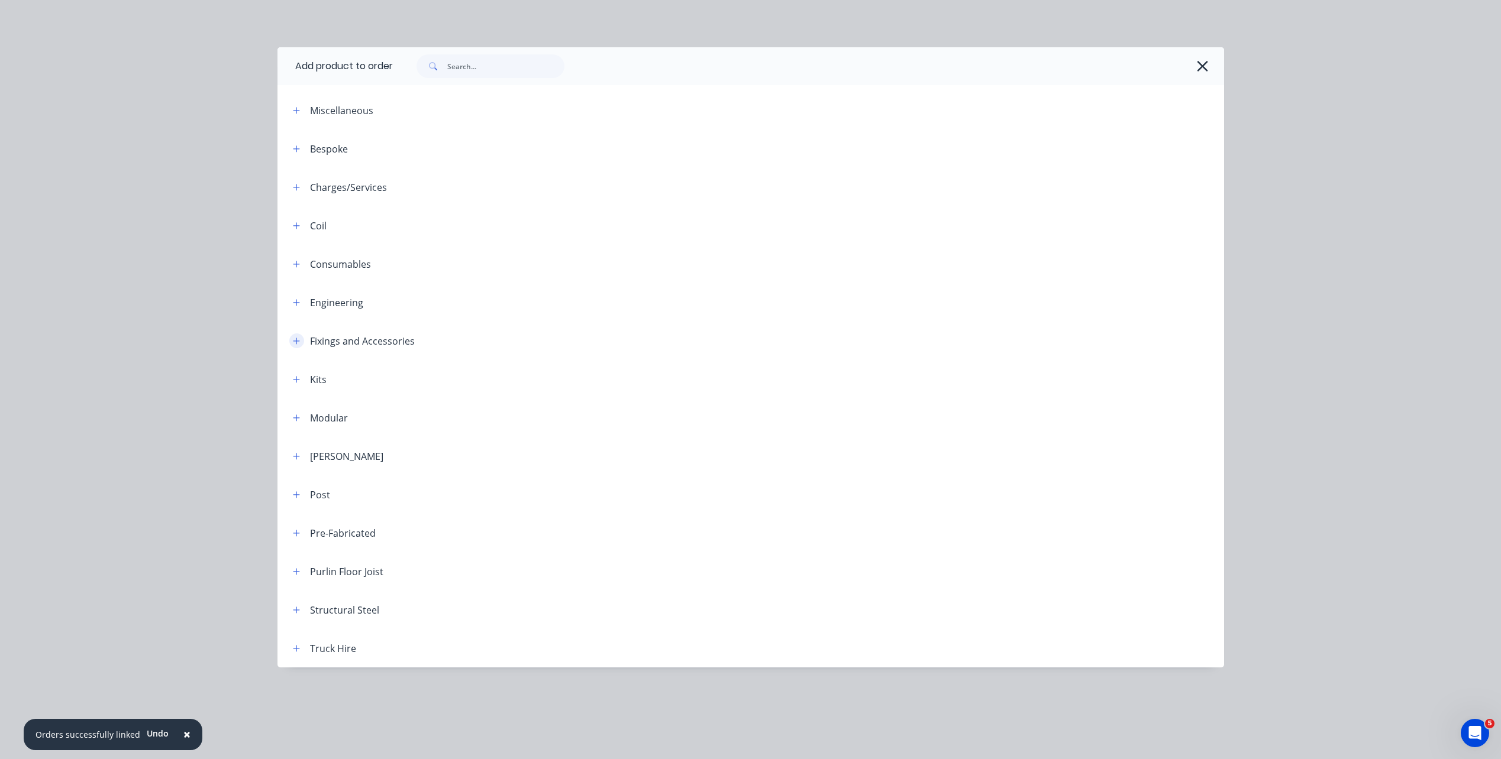
click at [300, 337] on icon "button" at bounding box center [296, 341] width 7 height 8
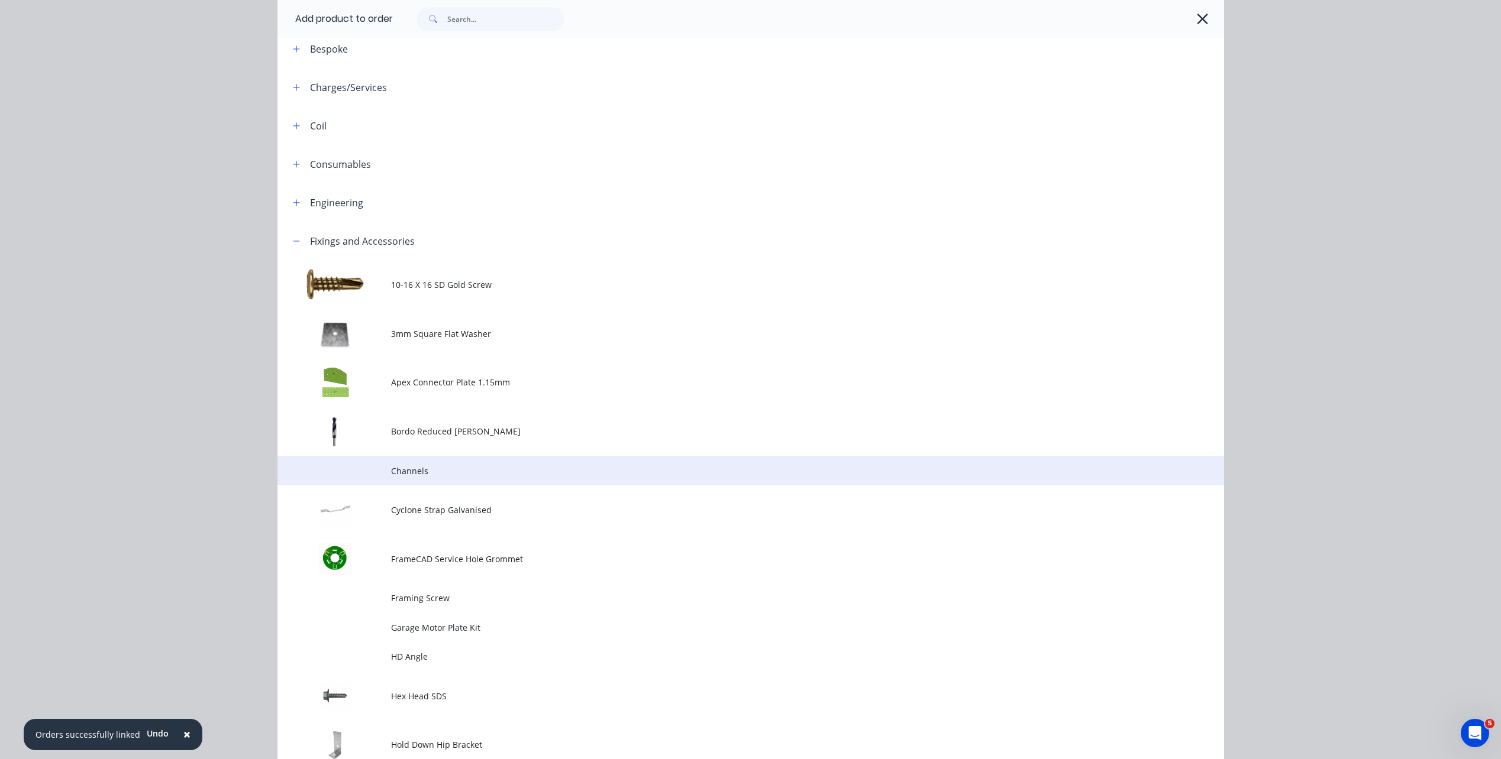
scroll to position [296, 0]
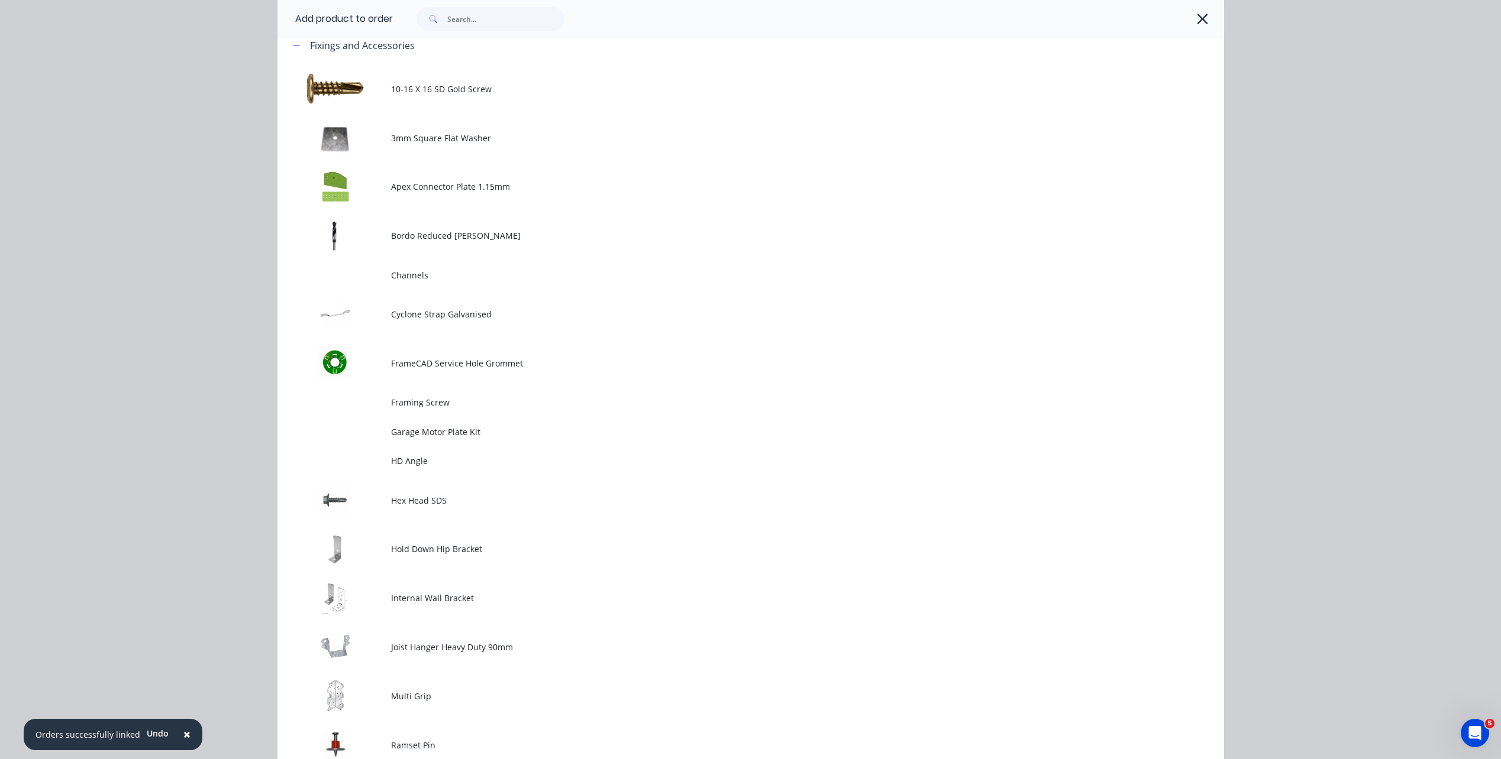
click at [428, 409] on td "Framing Screw" at bounding box center [807, 402] width 833 height 30
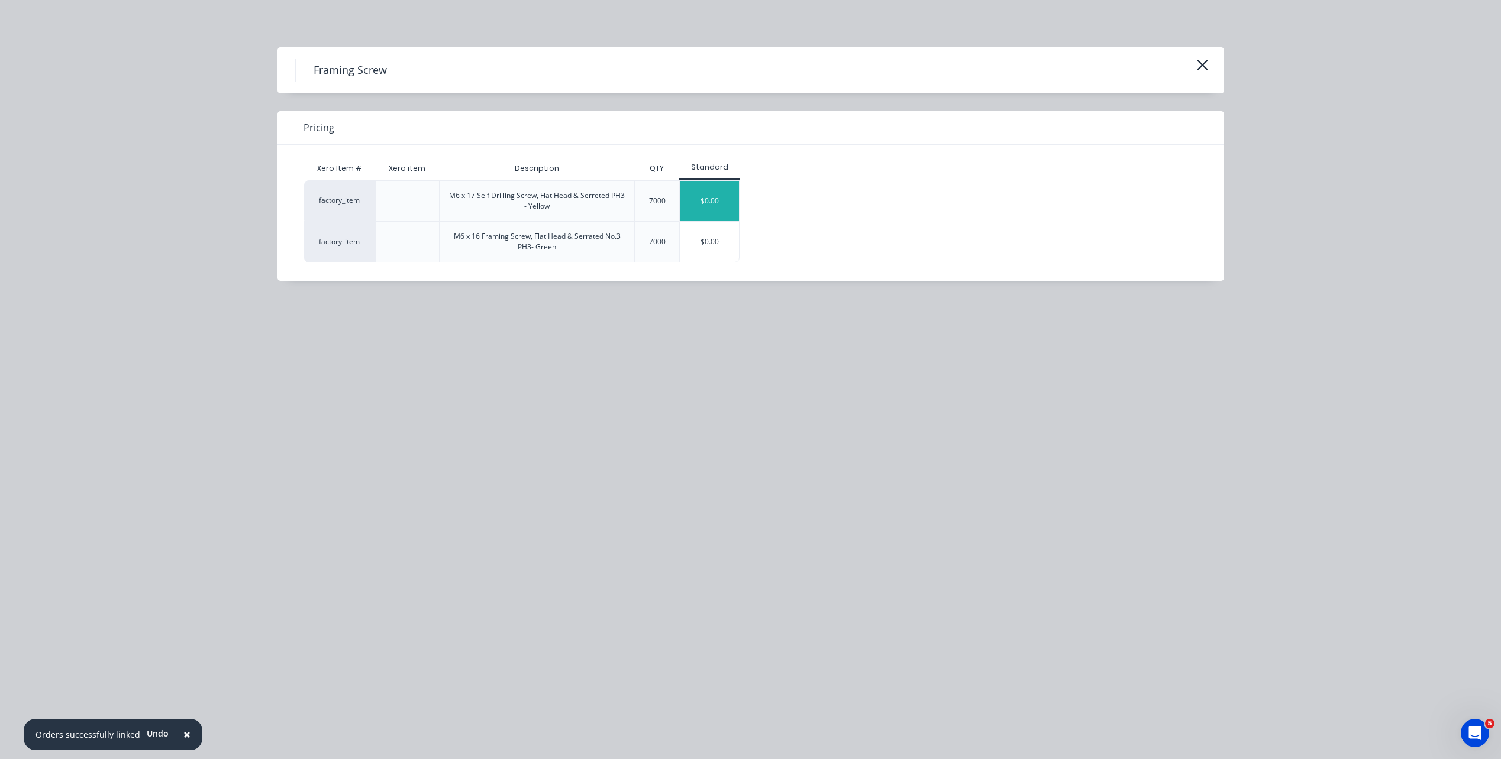
click at [703, 203] on div "$0.00" at bounding box center [709, 201] width 59 height 40
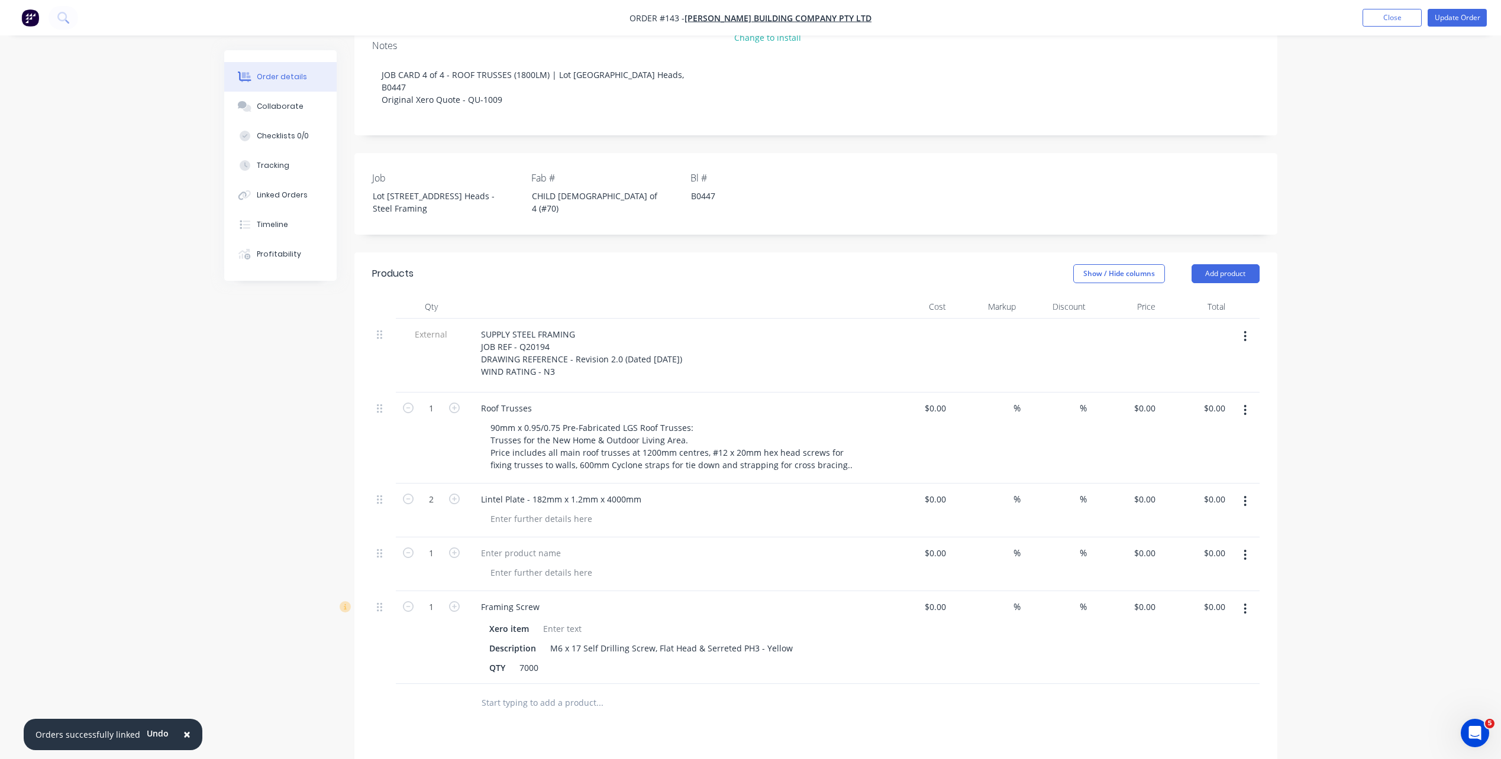
scroll to position [237, 0]
click at [1242, 544] on button "button" at bounding box center [1245, 554] width 28 height 21
click at [1203, 648] on div "Delete" at bounding box center [1203, 656] width 91 height 17
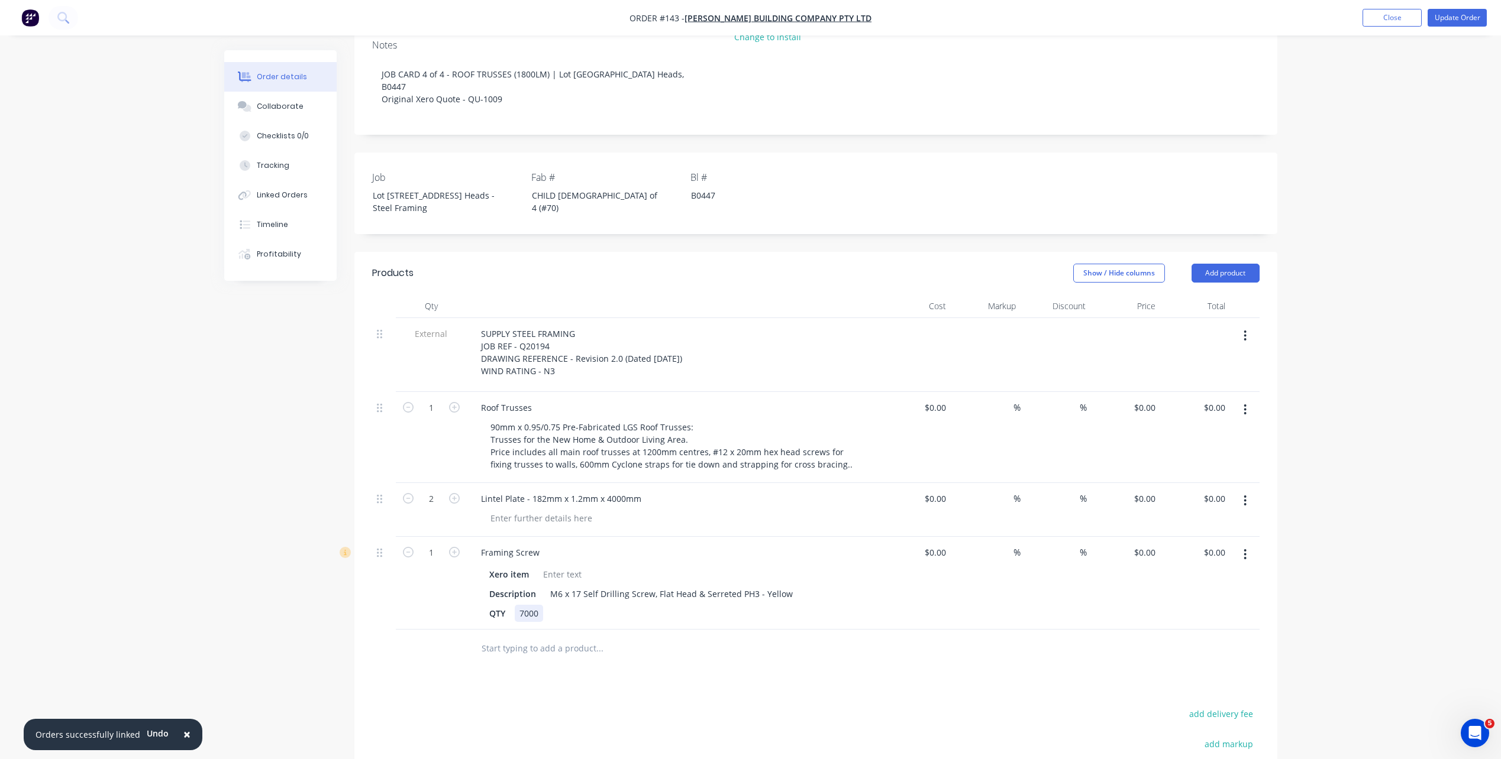
click at [531, 605] on div "7000" at bounding box center [529, 613] width 28 height 17
drag, startPoint x: 533, startPoint y: 602, endPoint x: 512, endPoint y: 602, distance: 20.7
click at [512, 605] on div "QTY 7000" at bounding box center [671, 613] width 374 height 17
click at [678, 637] on input "text" at bounding box center [599, 649] width 237 height 24
type input "200"
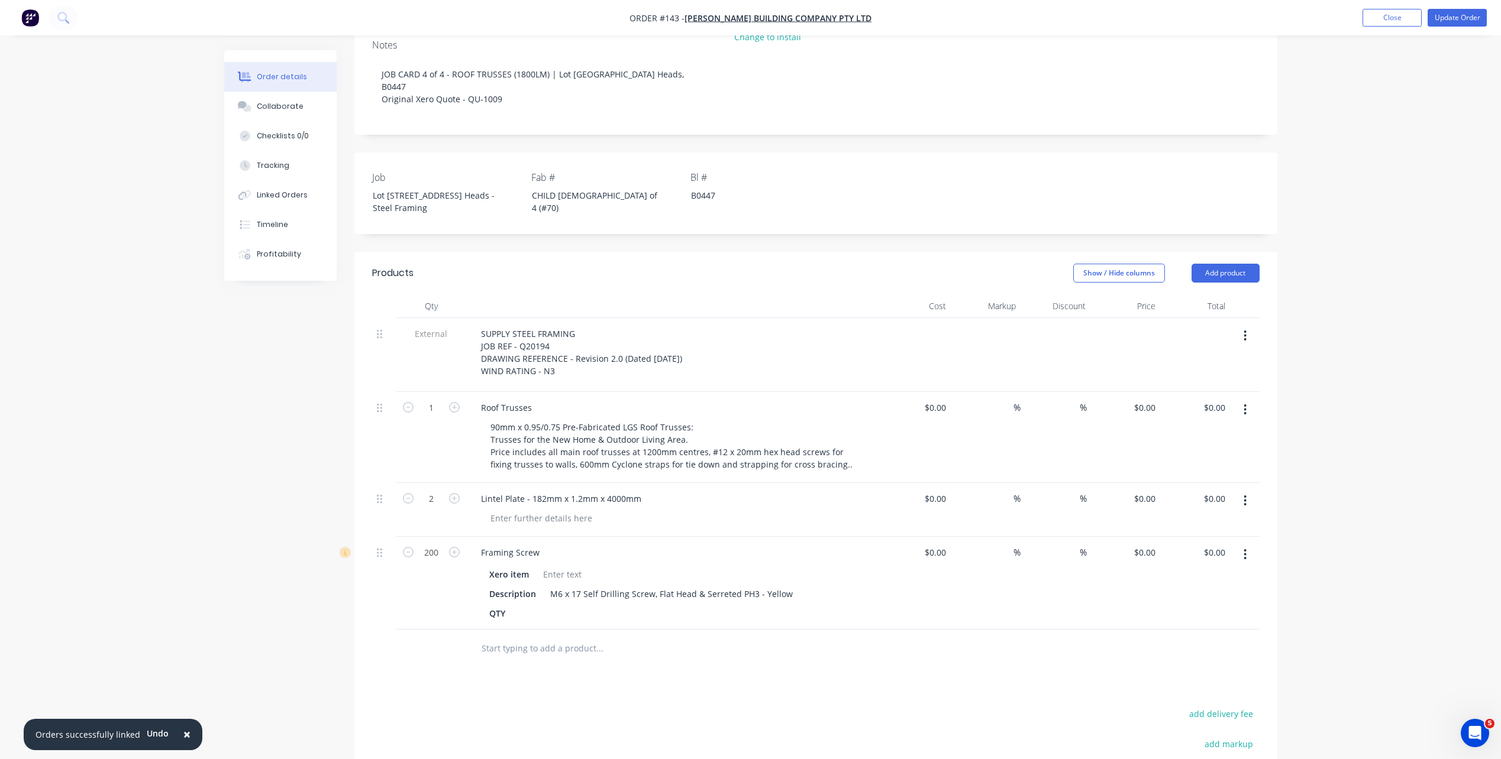
click at [605, 686] on div "Products Show / Hide columns Add product Qty Cost Markup Discount Price Total E…" at bounding box center [815, 602] width 923 height 700
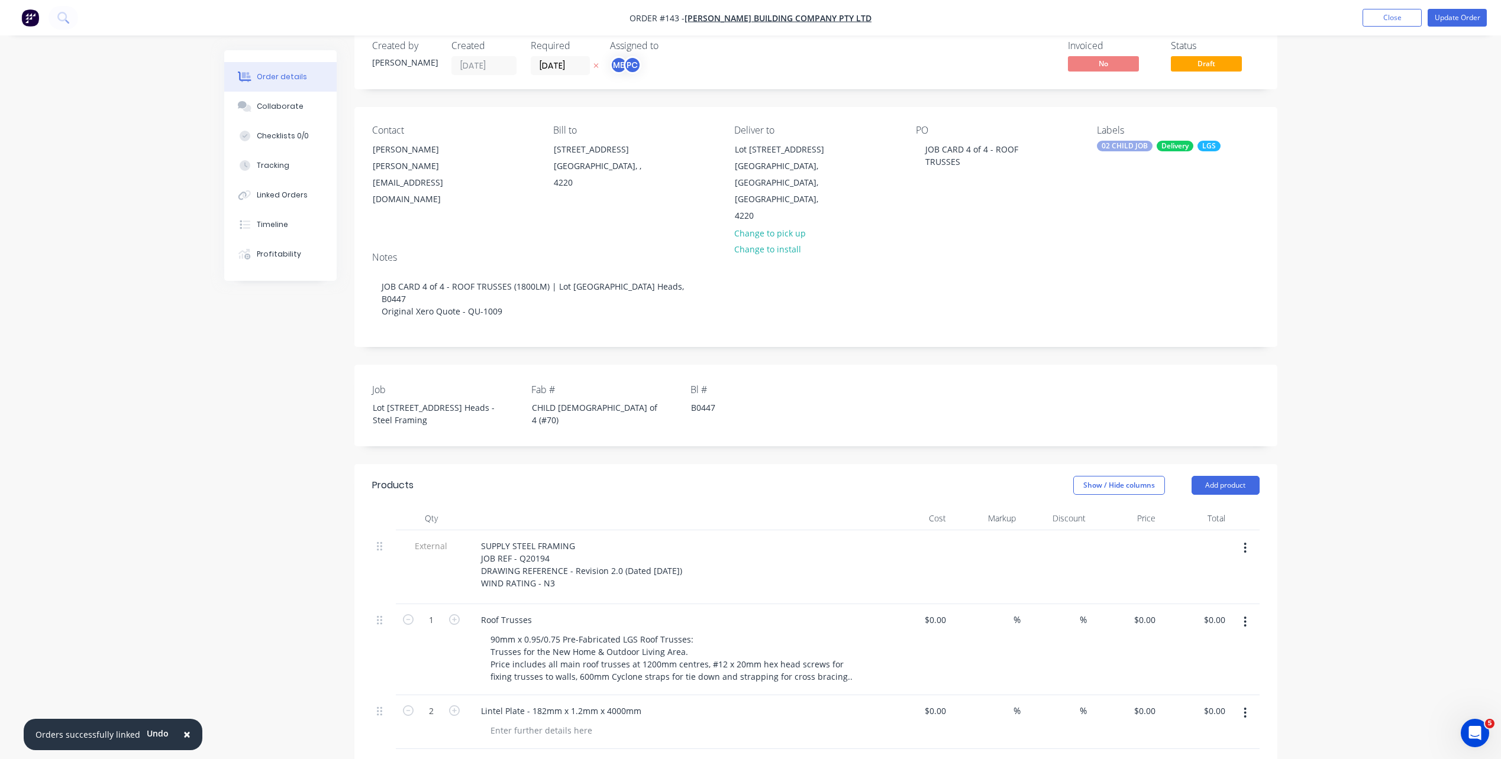
scroll to position [0, 0]
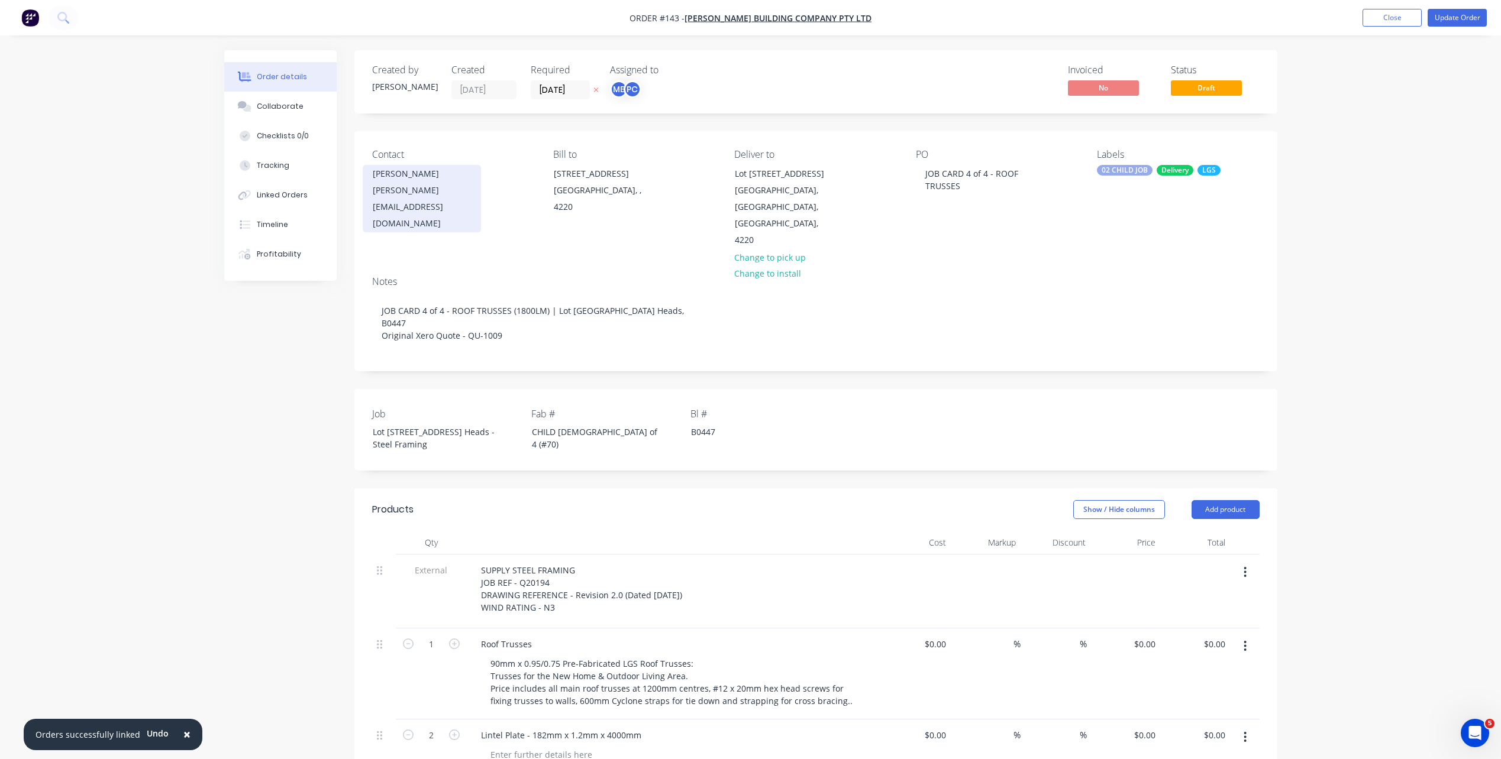
click at [443, 179] on div "Adrian Woolley" at bounding box center [422, 174] width 98 height 17
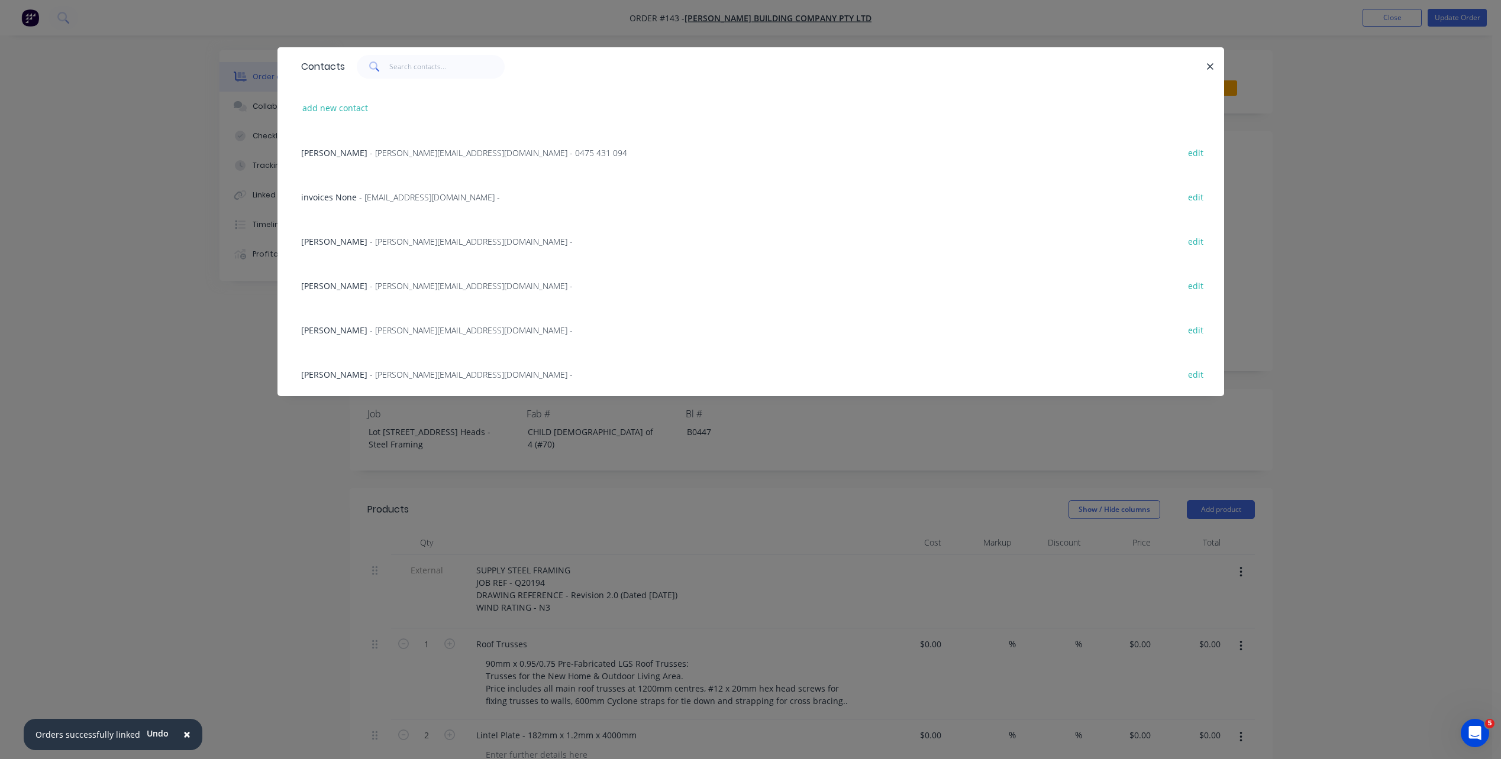
click at [420, 150] on span "- a.lynn@blackwoodbuilding.com.au - 0475 431 094" at bounding box center [498, 152] width 257 height 11
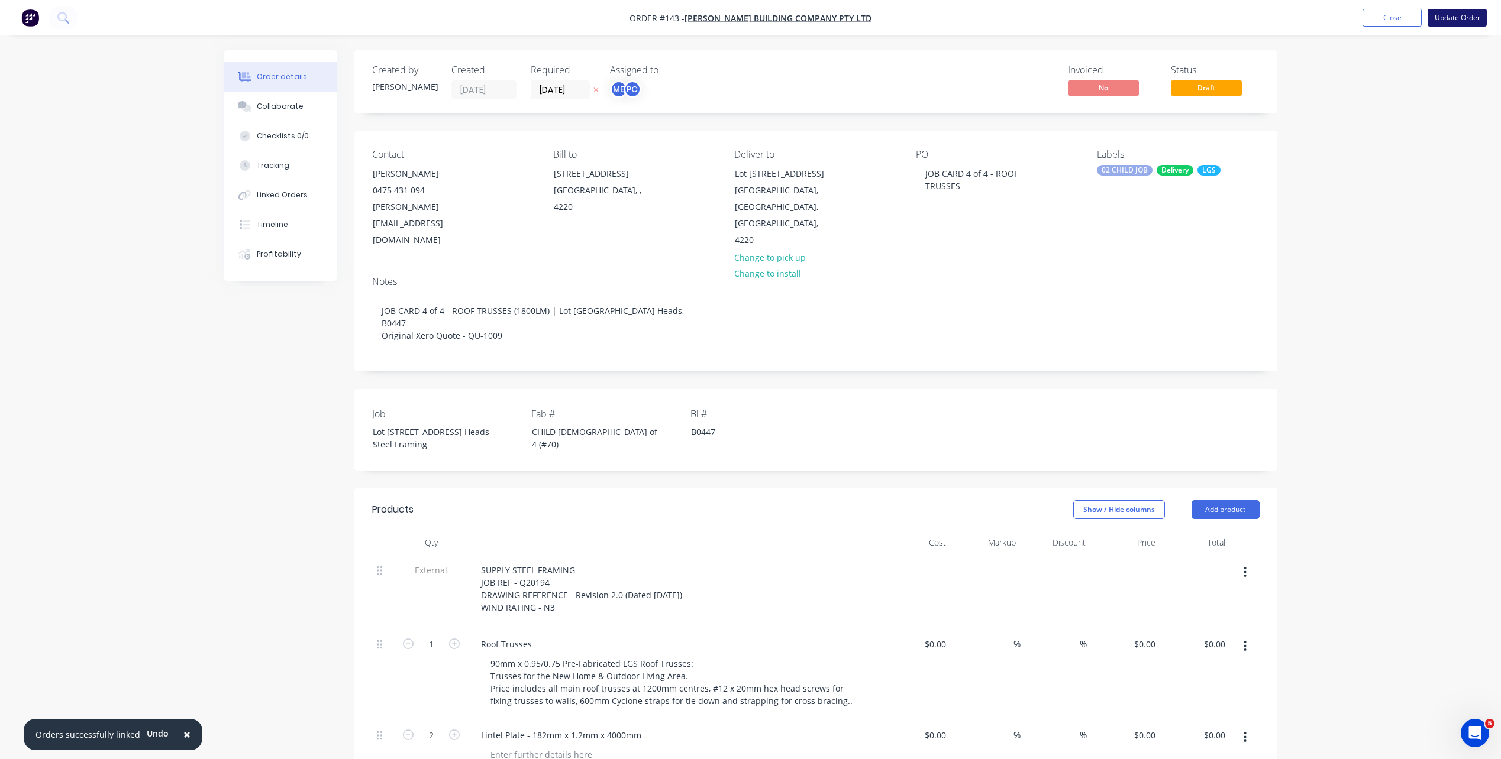
click at [1441, 12] on button "Update Order" at bounding box center [1456, 18] width 59 height 18
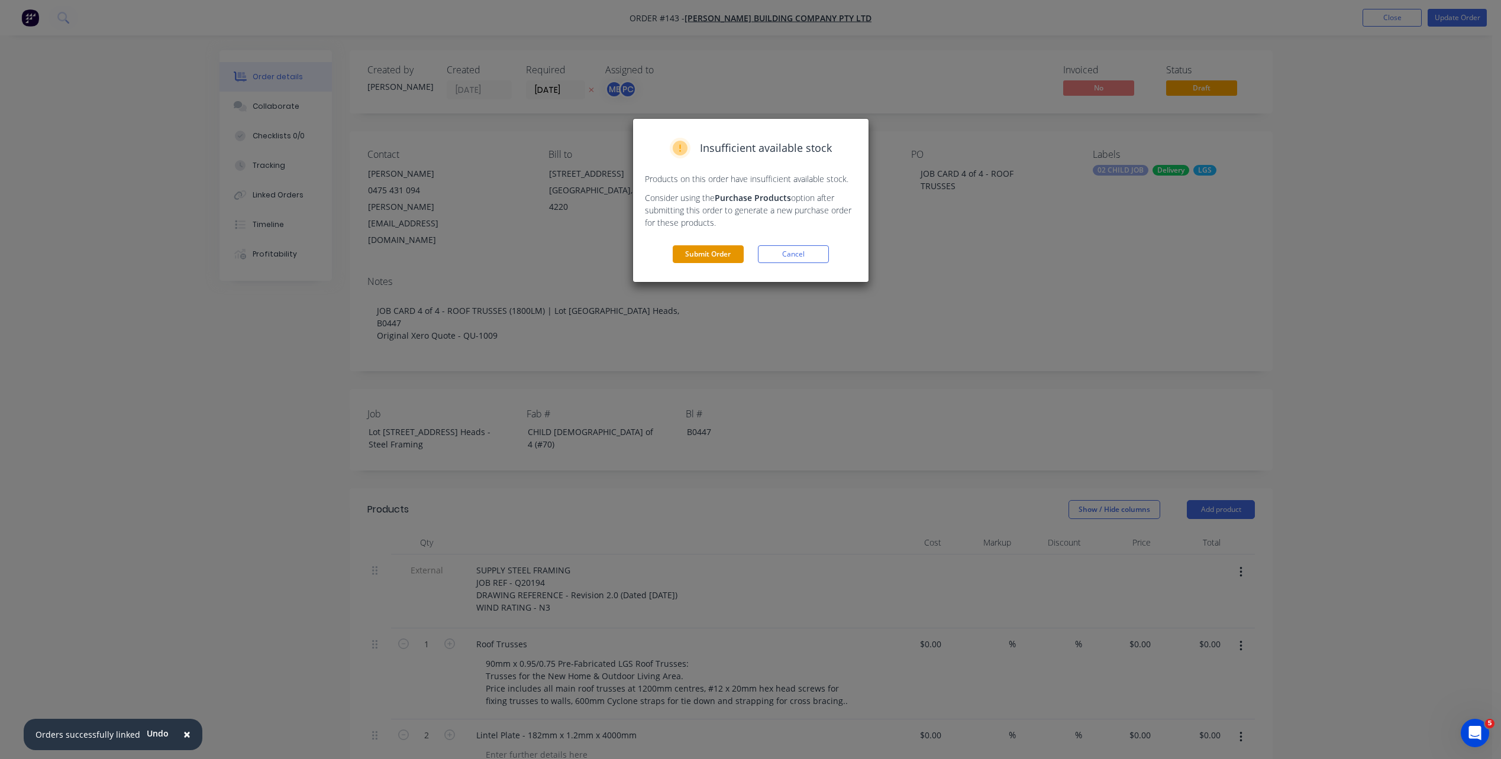
click at [710, 256] on button "Submit Order" at bounding box center [708, 254] width 71 height 18
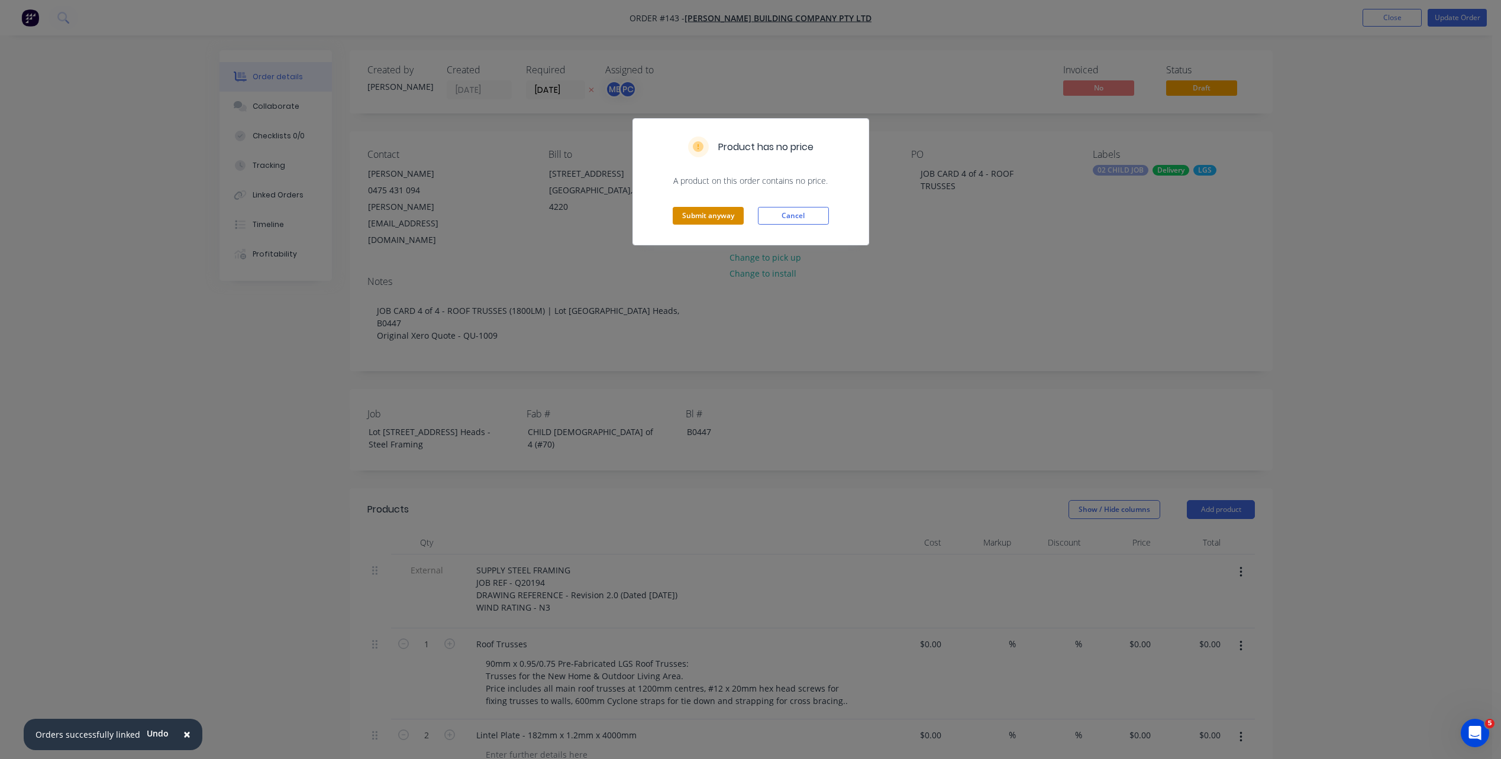
click at [707, 213] on button "Submit anyway" at bounding box center [708, 216] width 71 height 18
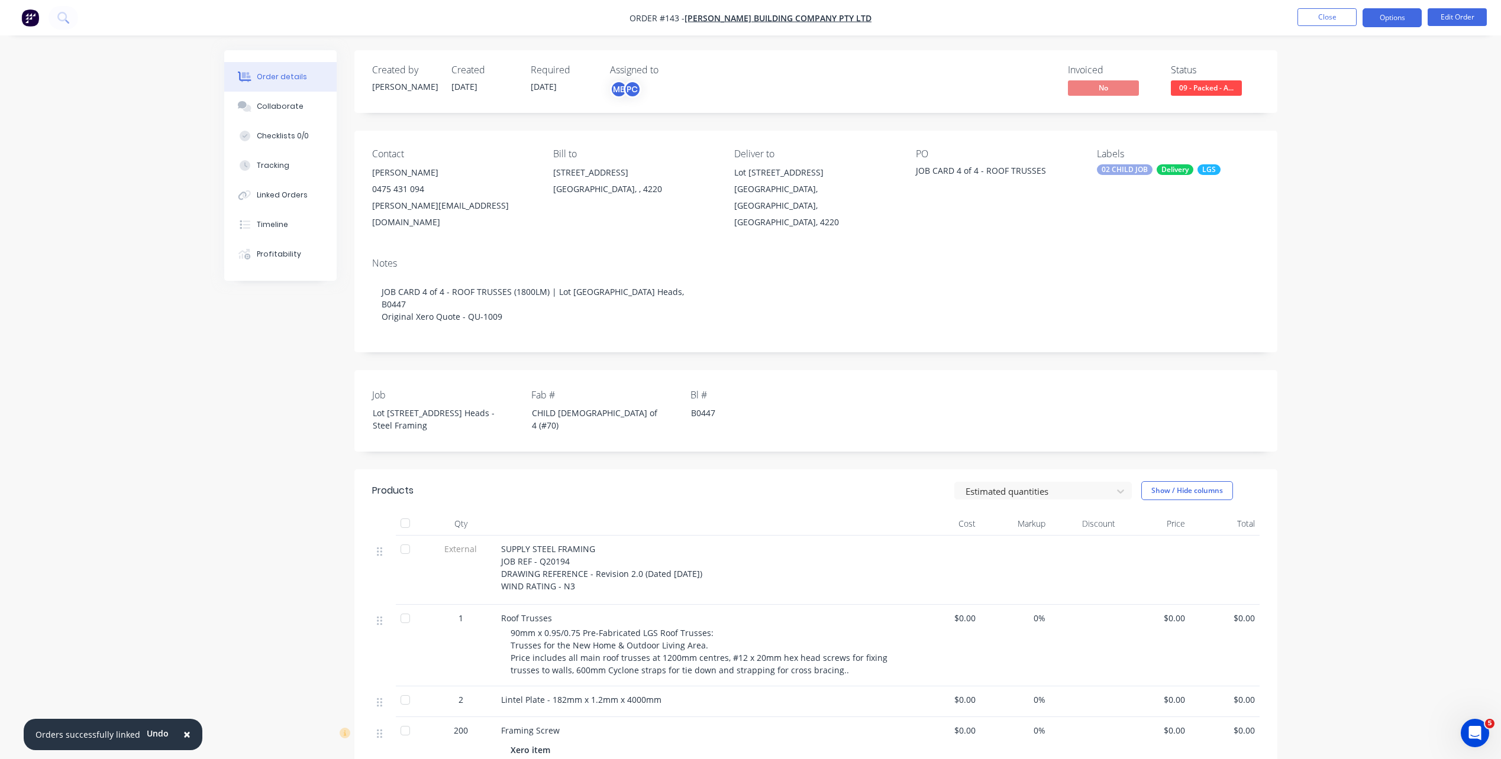
click at [1386, 13] on button "Options" at bounding box center [1391, 17] width 59 height 19
click at [1350, 174] on div "Delivery Docket" at bounding box center [1356, 166] width 109 height 17
click at [1349, 127] on div "Without pricing" at bounding box center [1356, 119] width 109 height 17
click at [309, 116] on button "Collaborate" at bounding box center [280, 107] width 112 height 30
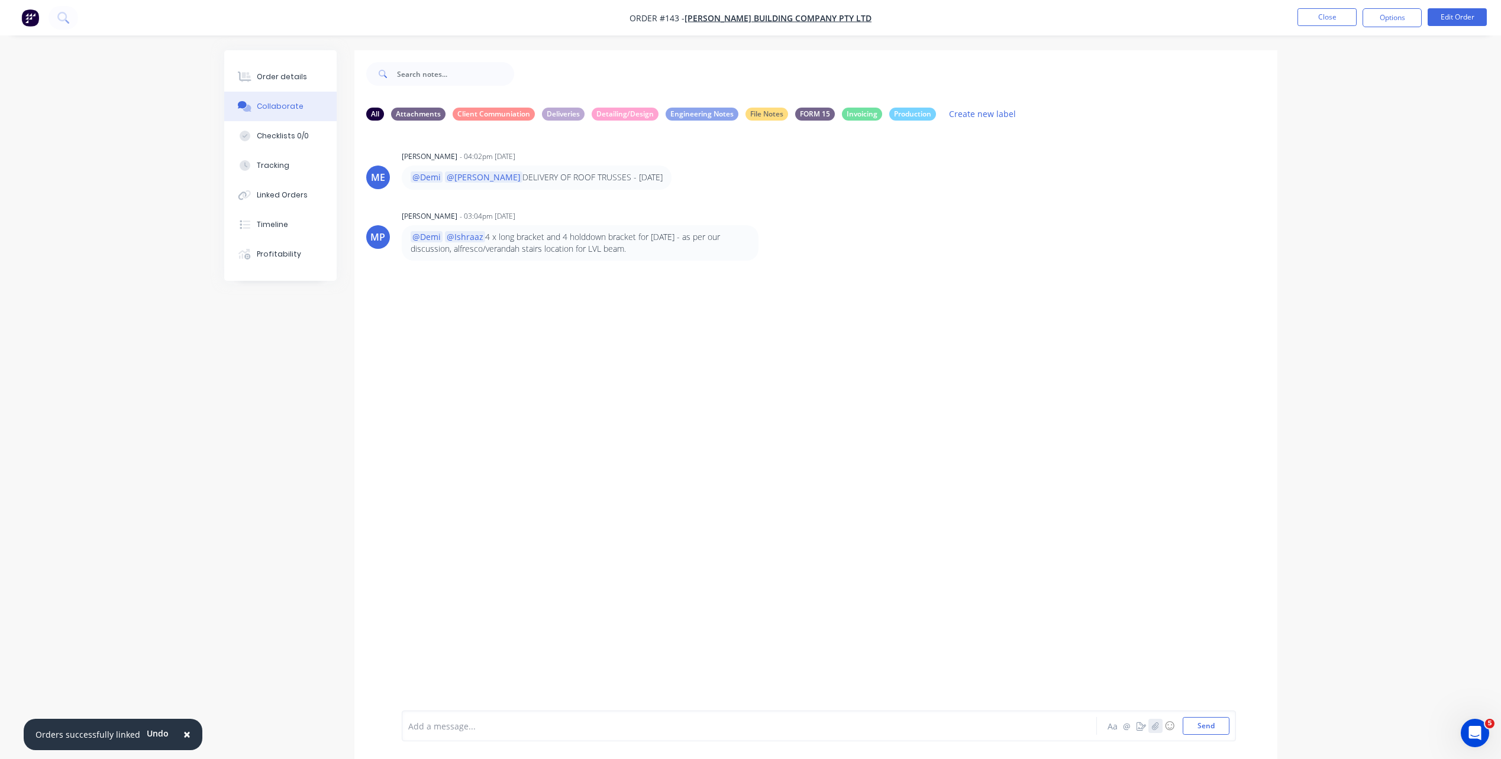
click at [1153, 729] on icon "button" at bounding box center [1154, 726] width 7 height 8
click at [1221, 725] on button "Send" at bounding box center [1205, 726] width 47 height 18
